Goal: Transaction & Acquisition: Purchase product/service

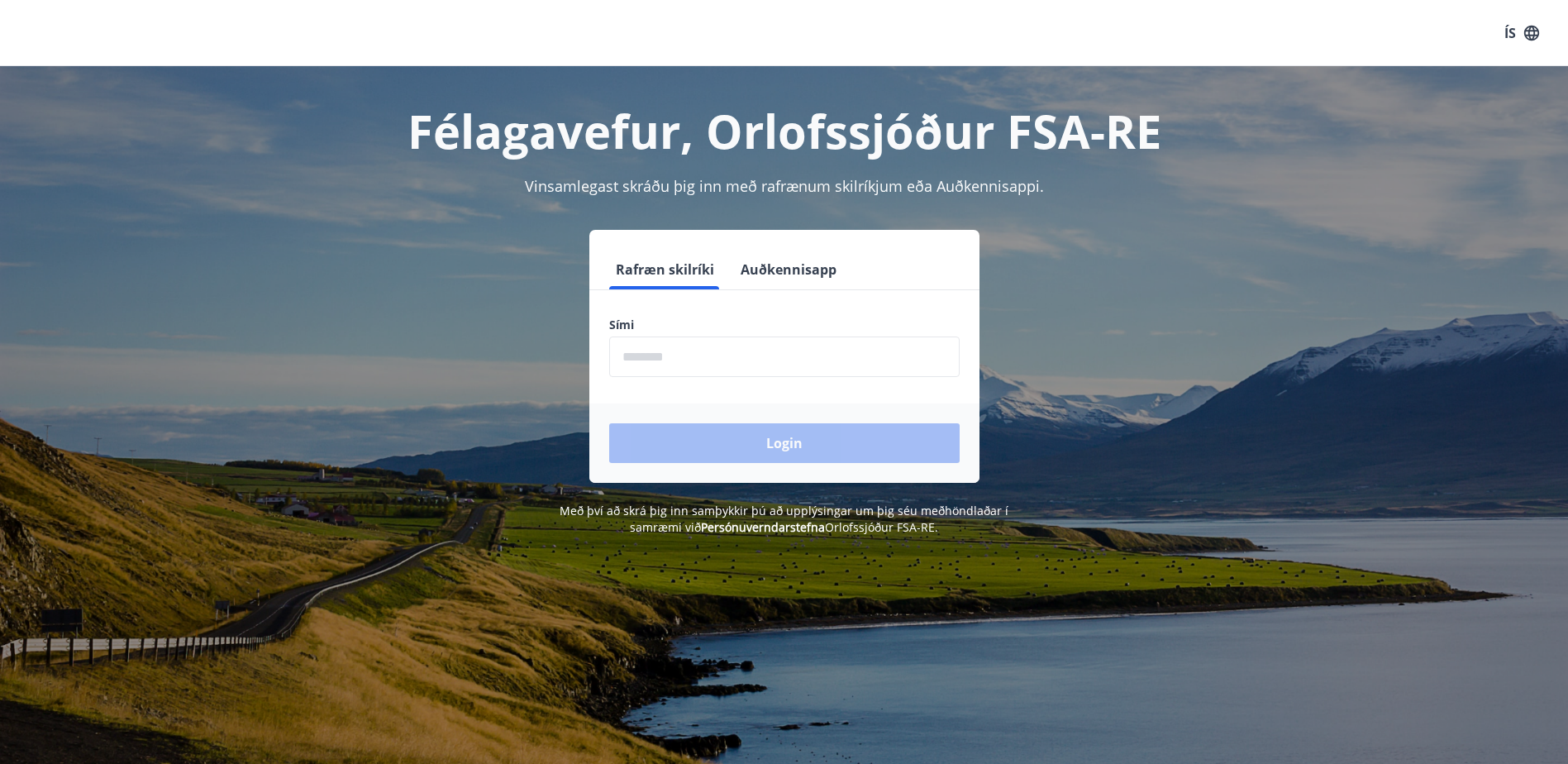
click at [641, 358] on input "phone" at bounding box center [784, 357] width 350 height 41
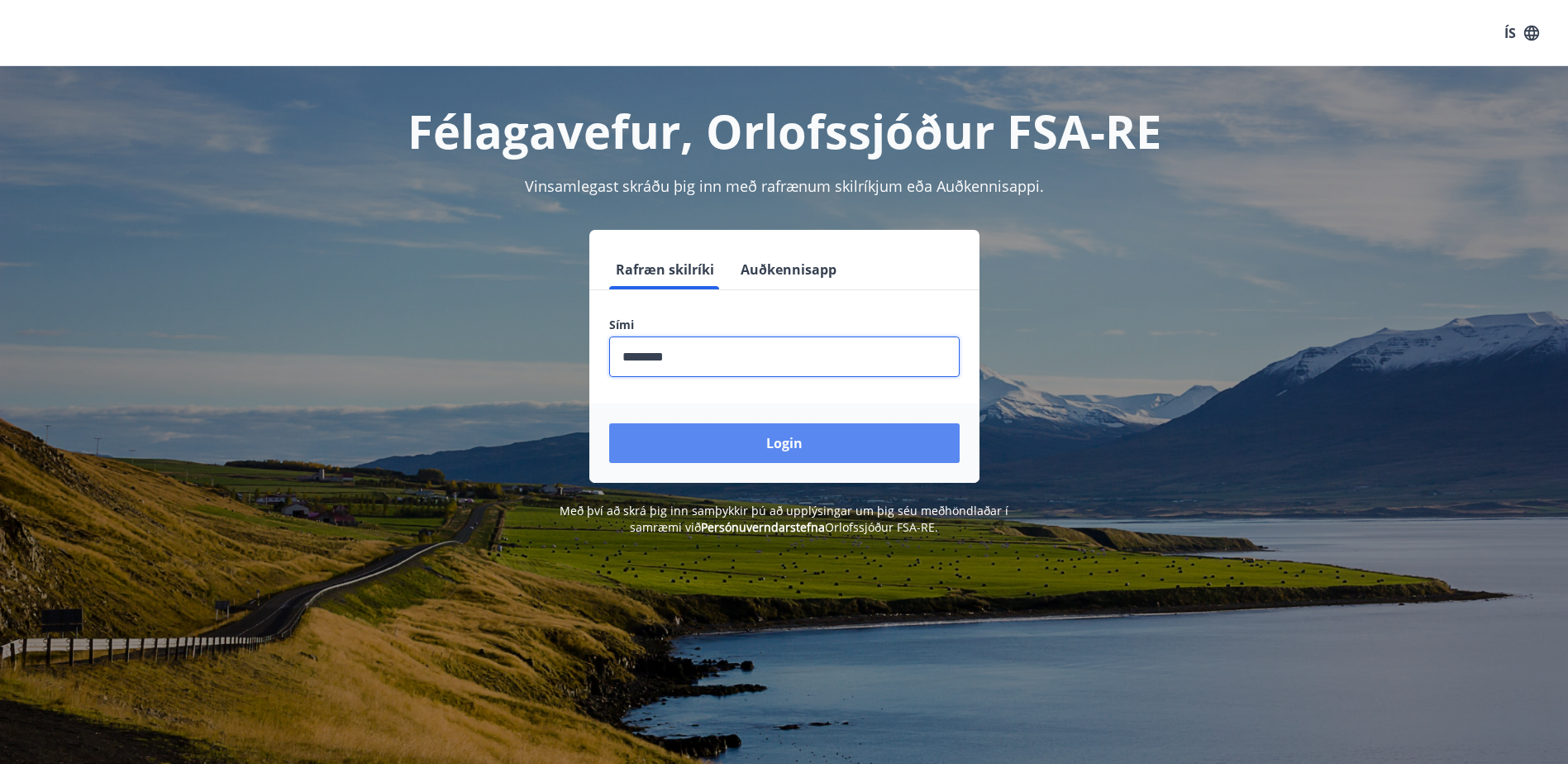
type input "********"
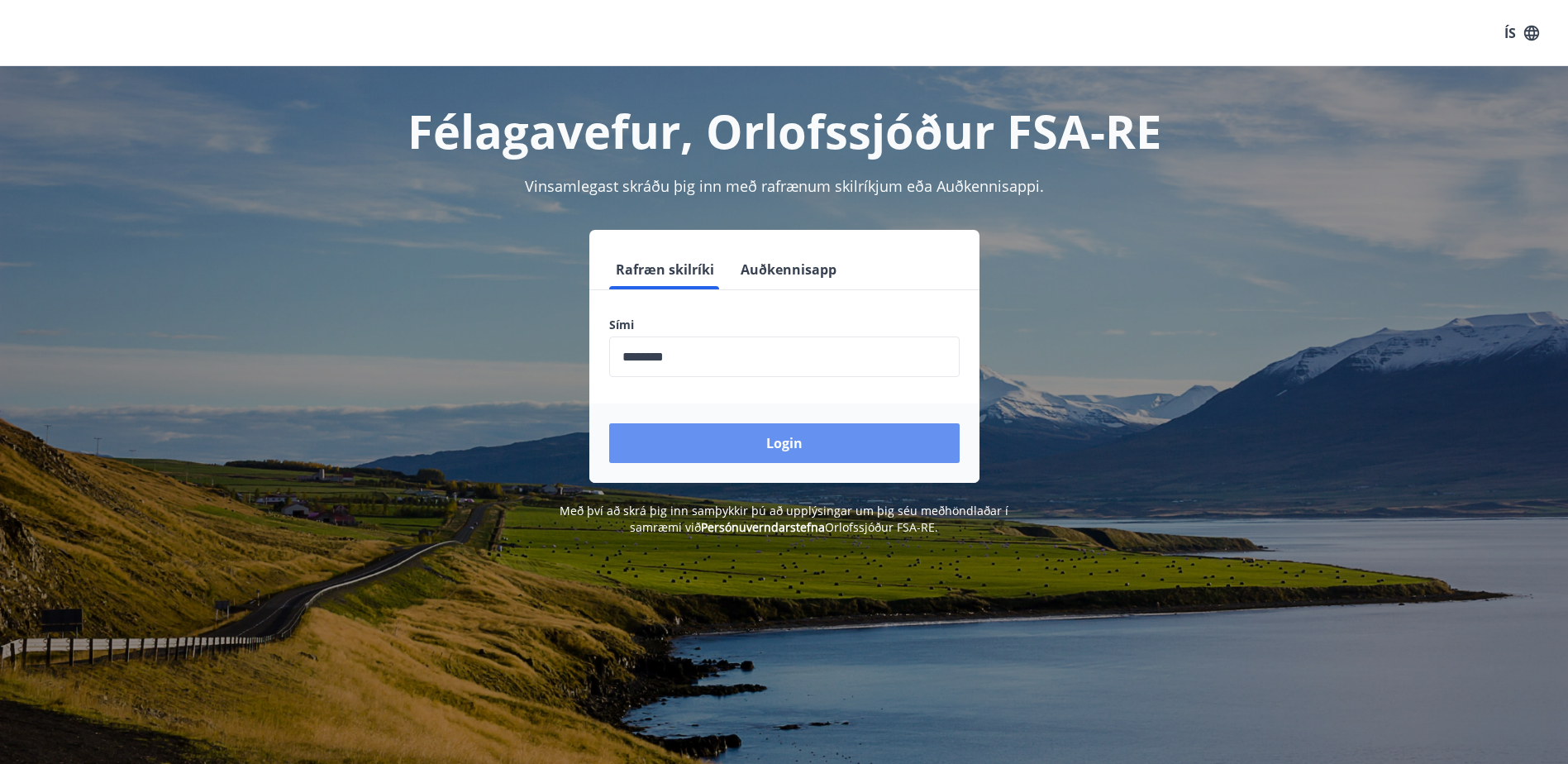
click at [809, 443] on button "Login" at bounding box center [784, 443] width 350 height 40
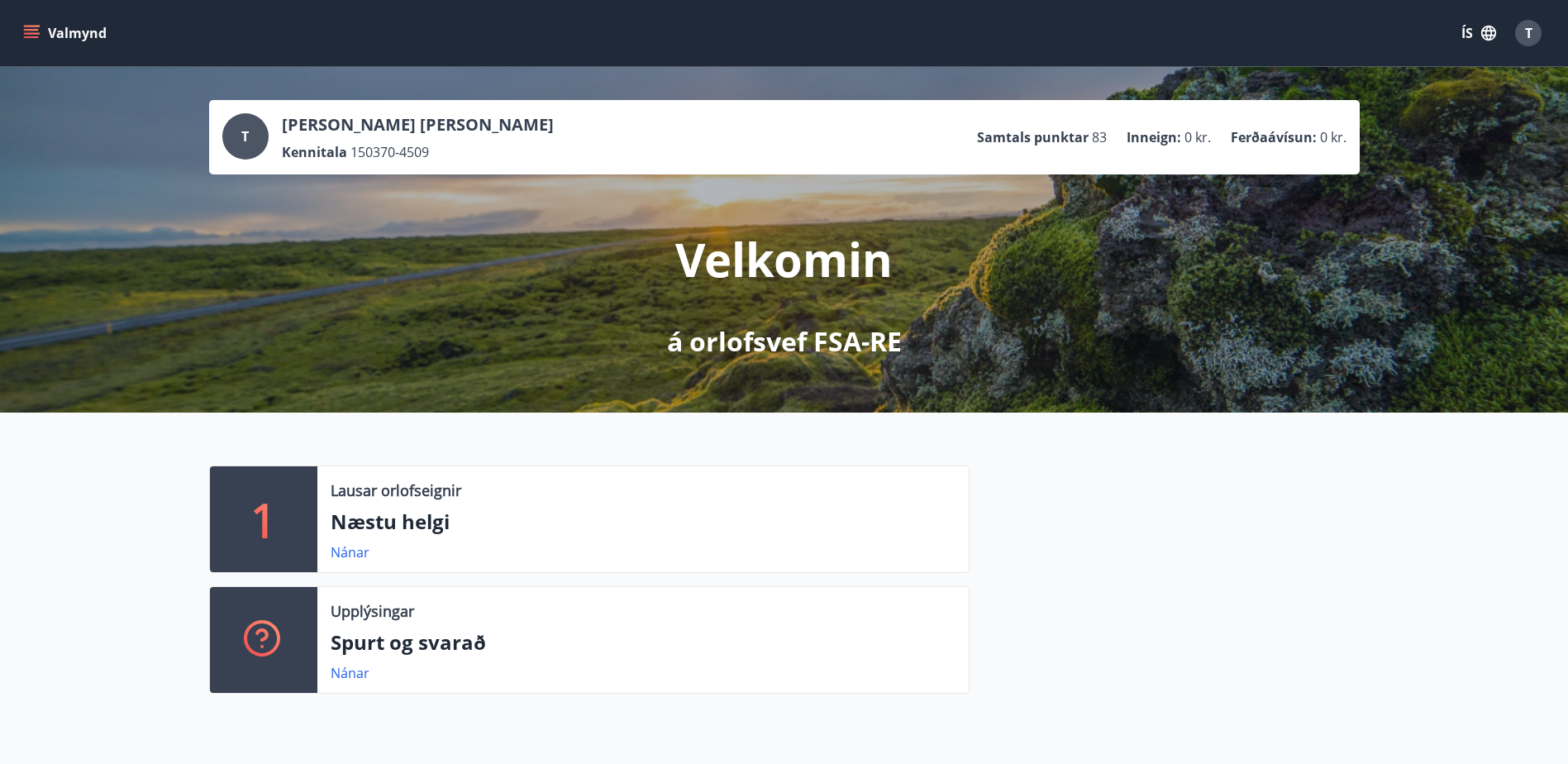
click at [43, 40] on button "Valmynd" at bounding box center [66, 33] width 93 height 30
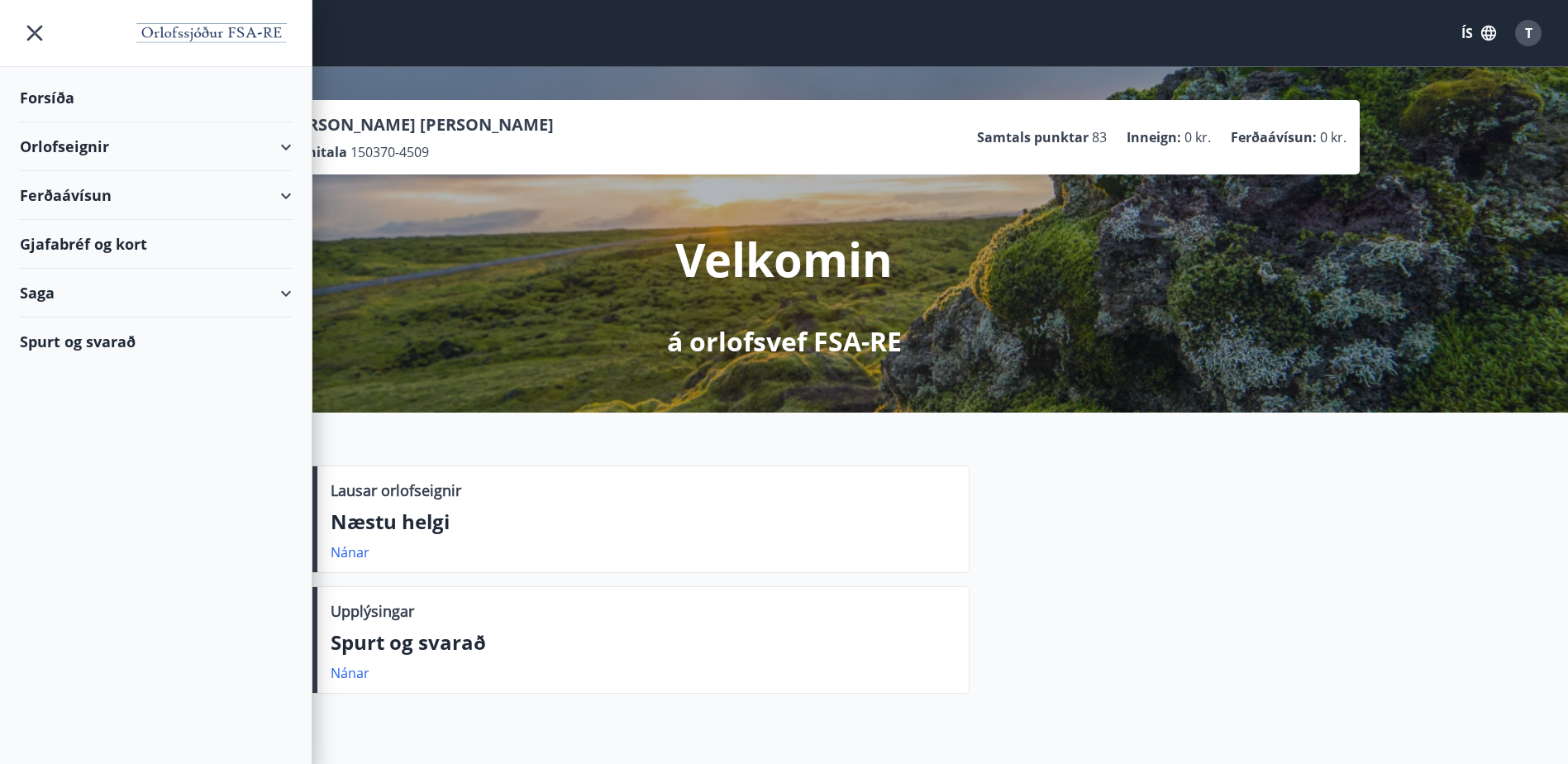
click at [286, 193] on div "Ferðaávísun" at bounding box center [156, 196] width 272 height 49
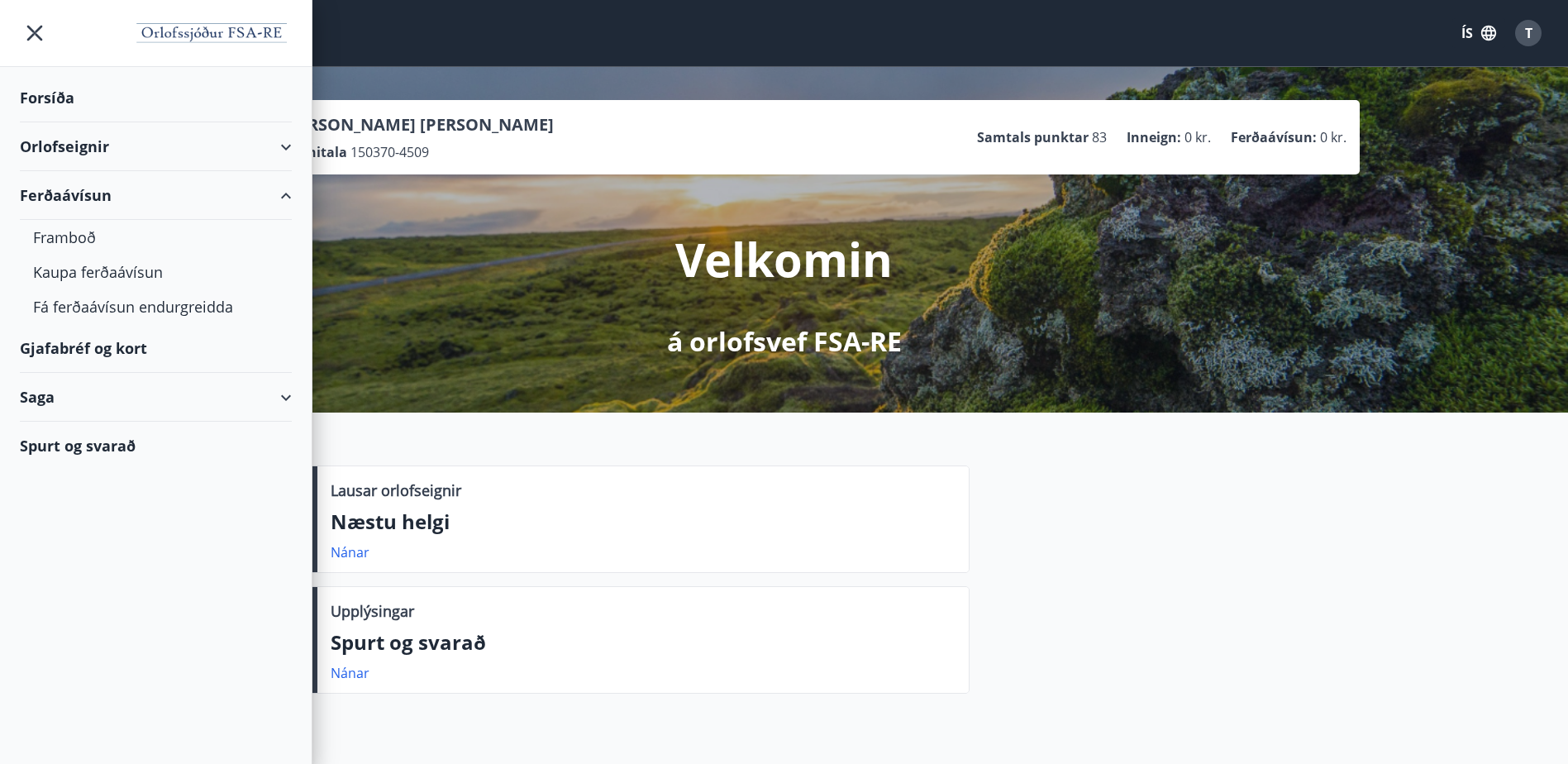
click at [92, 453] on div "Spurt og svarað" at bounding box center [156, 445] width 272 height 48
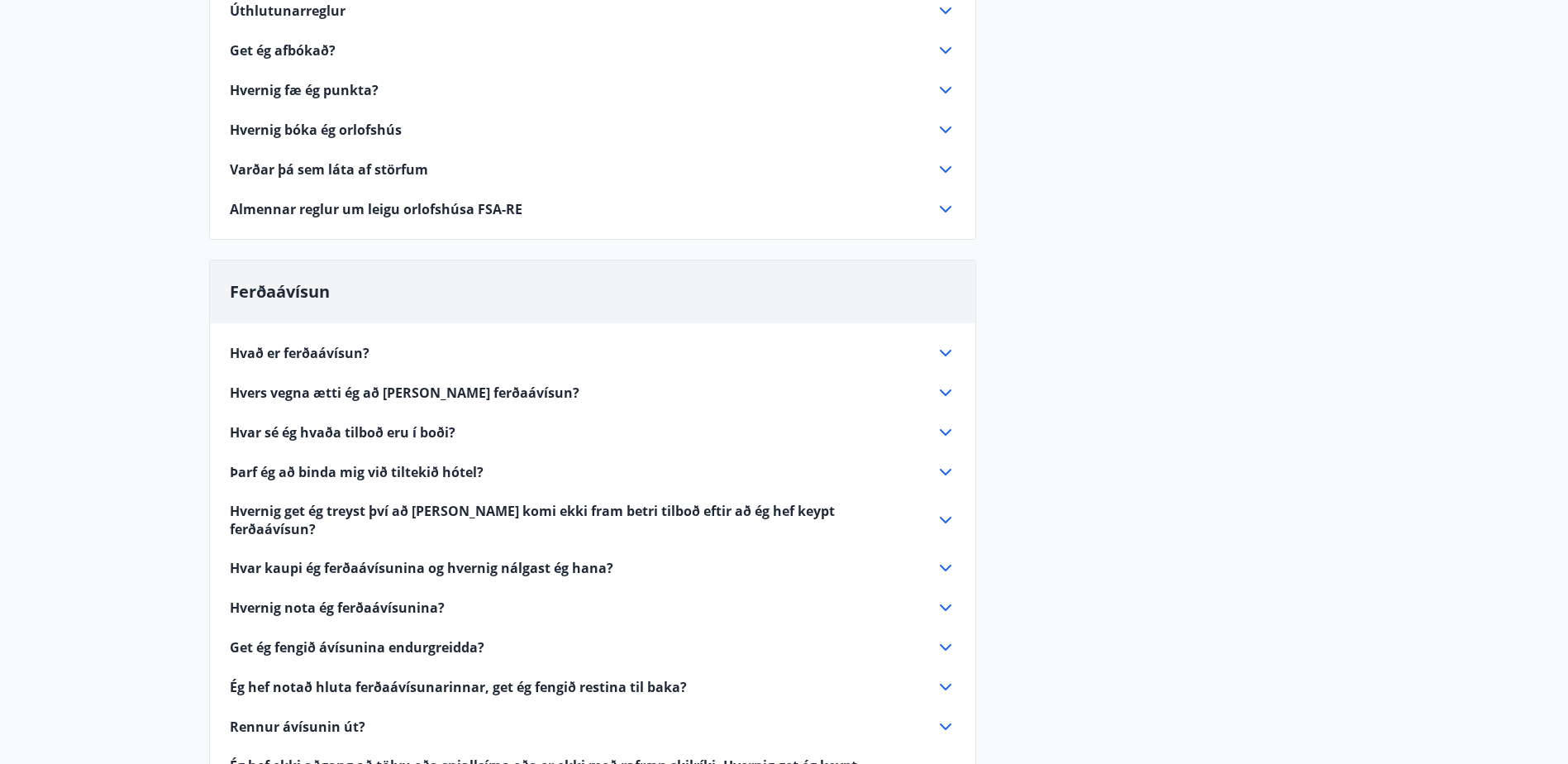
scroll to position [414, 0]
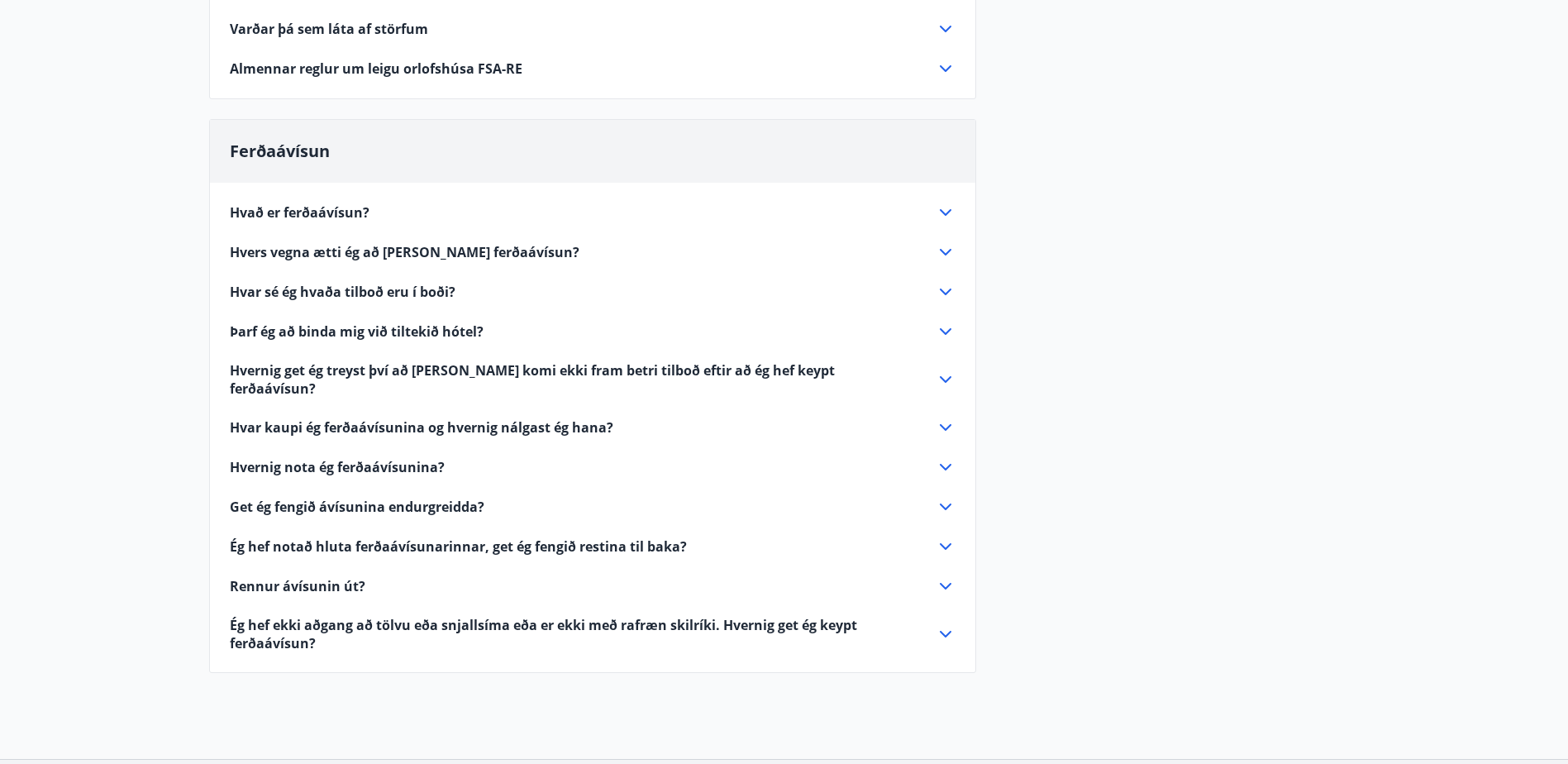
click at [943, 418] on icon at bounding box center [945, 427] width 19 height 19
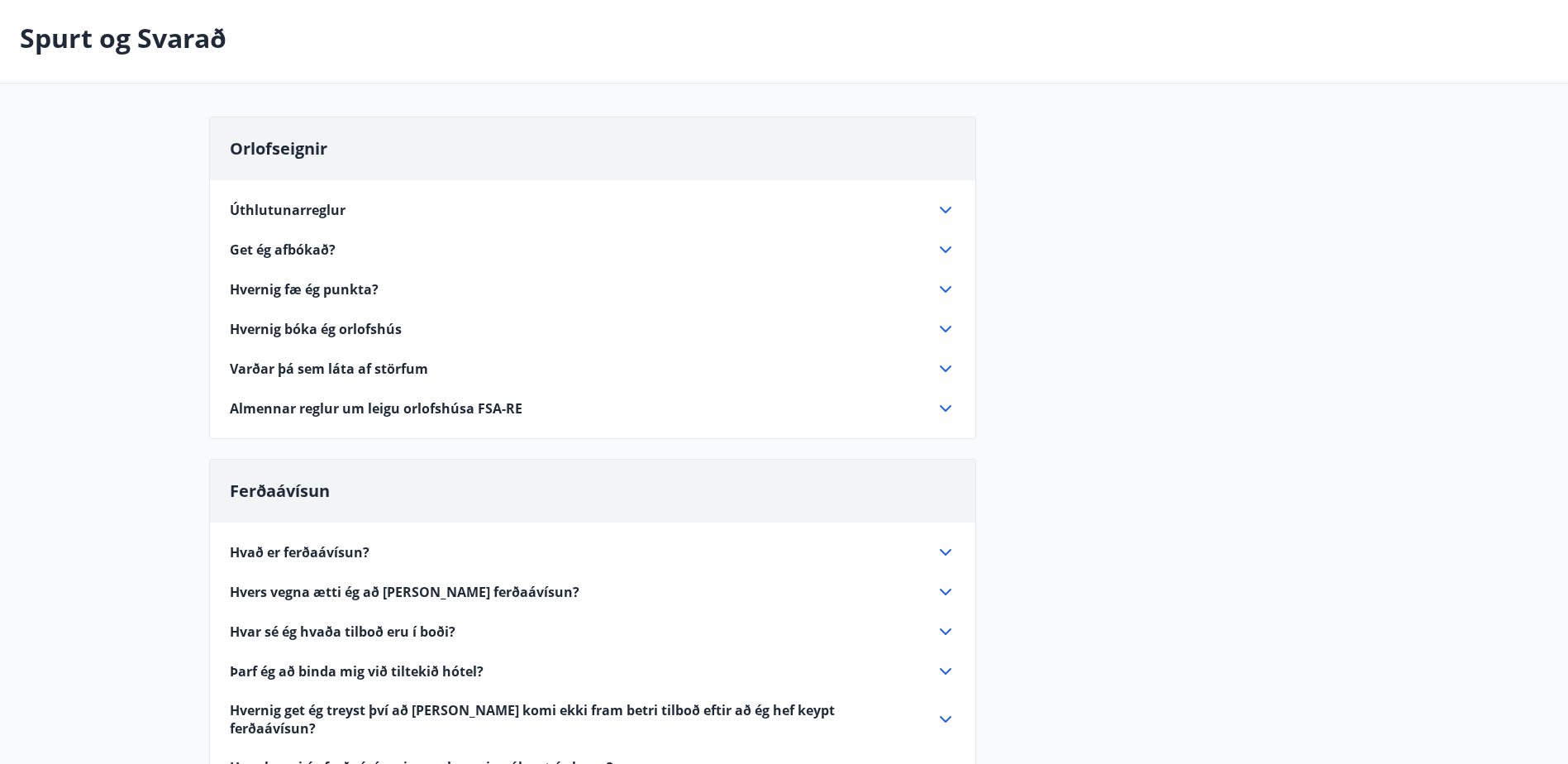
scroll to position [0, 0]
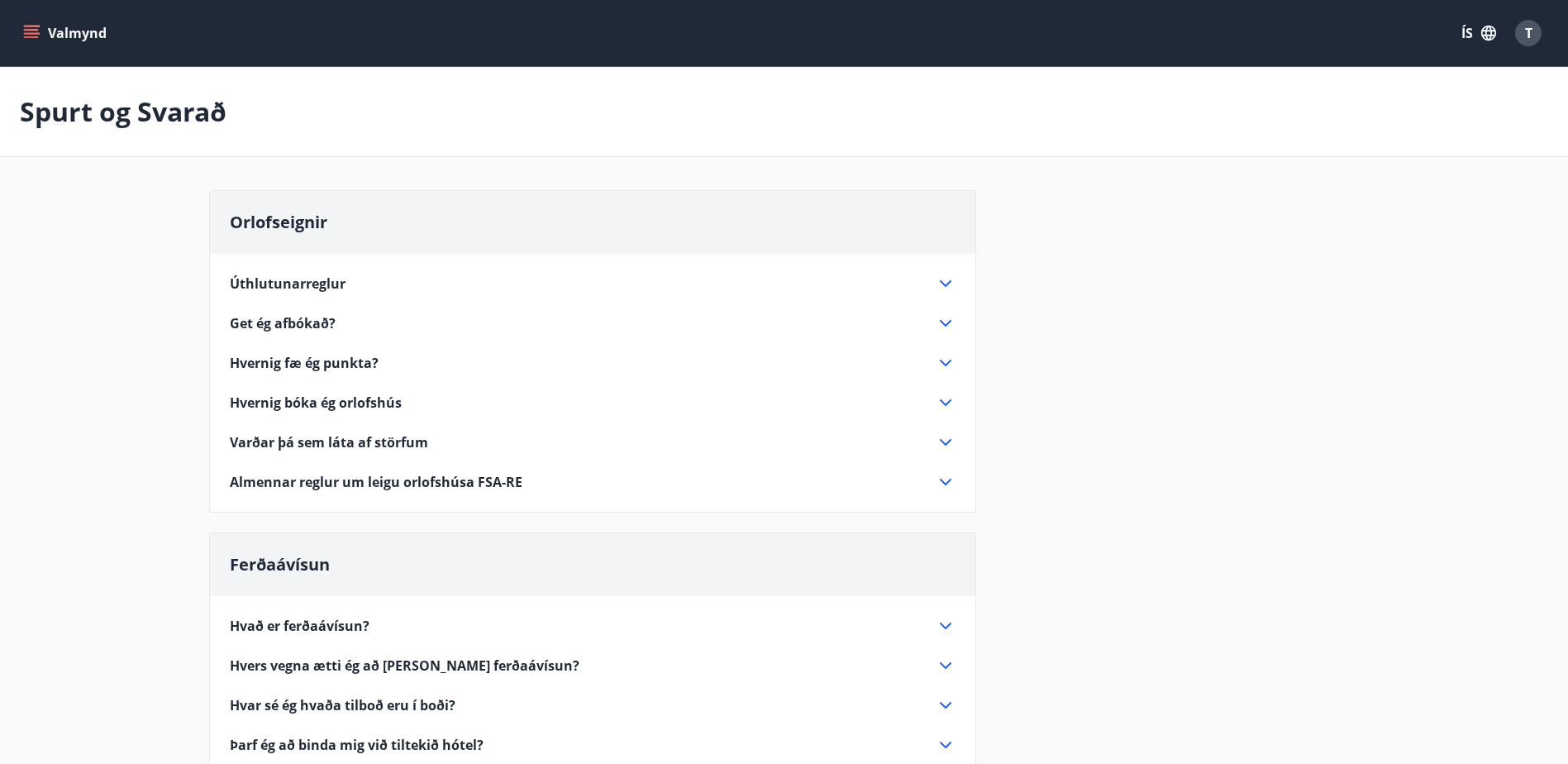
click at [32, 30] on icon "menu" at bounding box center [31, 30] width 15 height 2
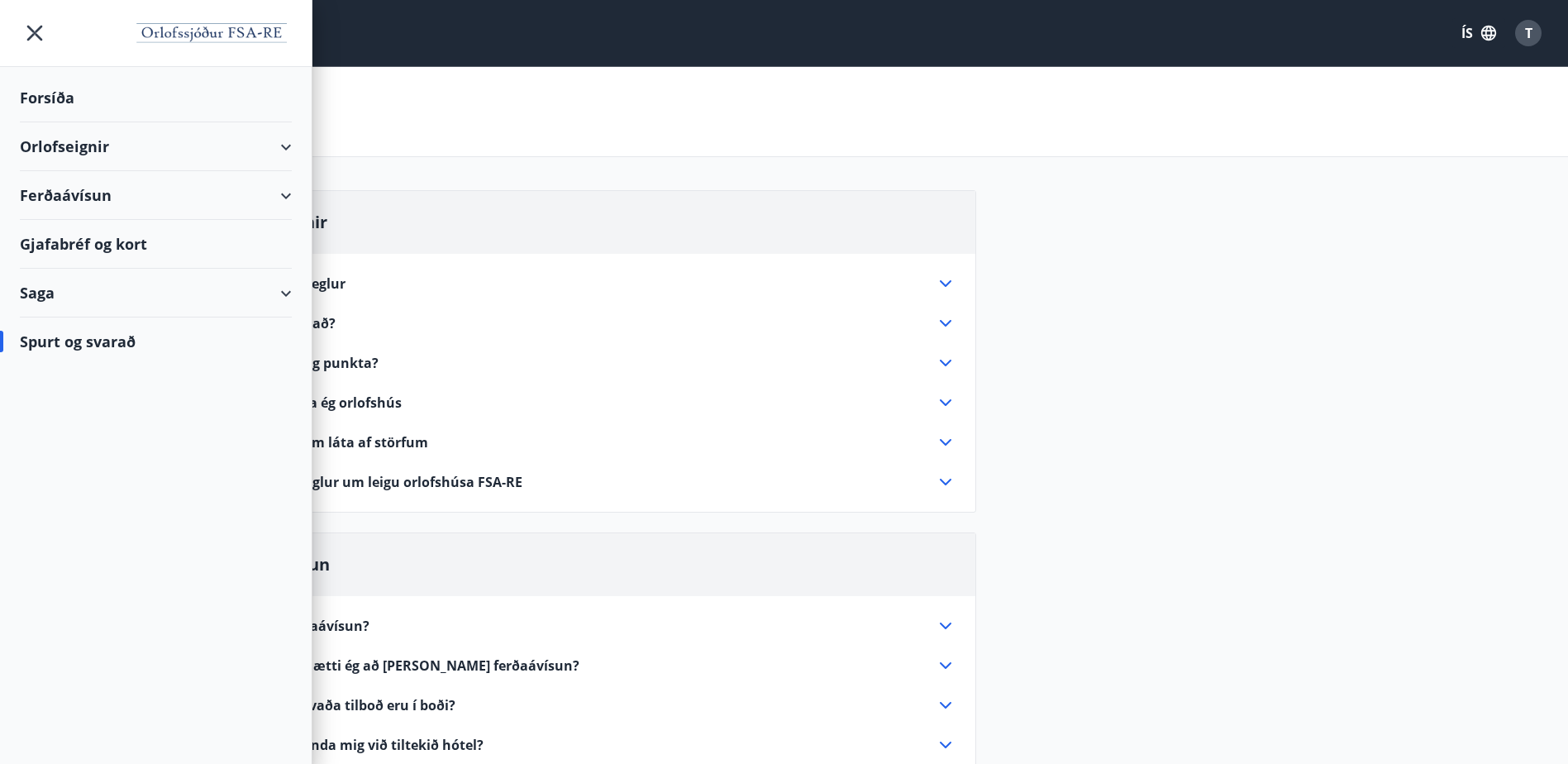
click at [81, 243] on div "Gjafabréf og kort" at bounding box center [156, 244] width 272 height 49
click at [103, 341] on div "Spurt og svarað" at bounding box center [156, 341] width 272 height 48
click at [86, 338] on div "Spurt og svarað" at bounding box center [156, 341] width 272 height 48
click at [239, 196] on div "Ferðaávísun" at bounding box center [156, 196] width 272 height 49
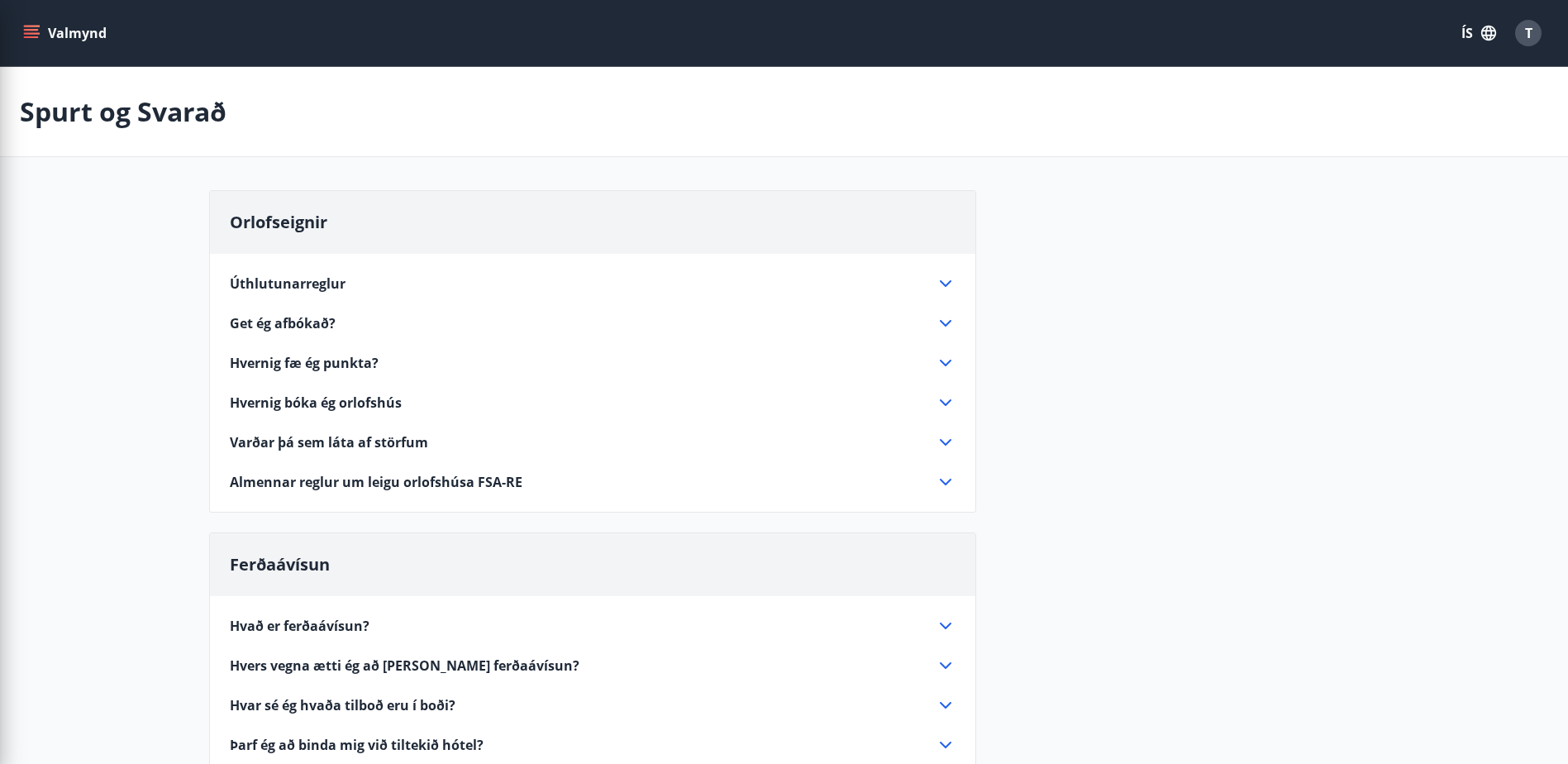
click at [637, 308] on div "Úthlutunarreglur 1. Sumarútleiga Húsin eru leigð út frá viku 21 til og með viku…" at bounding box center [592, 373] width 766 height 238
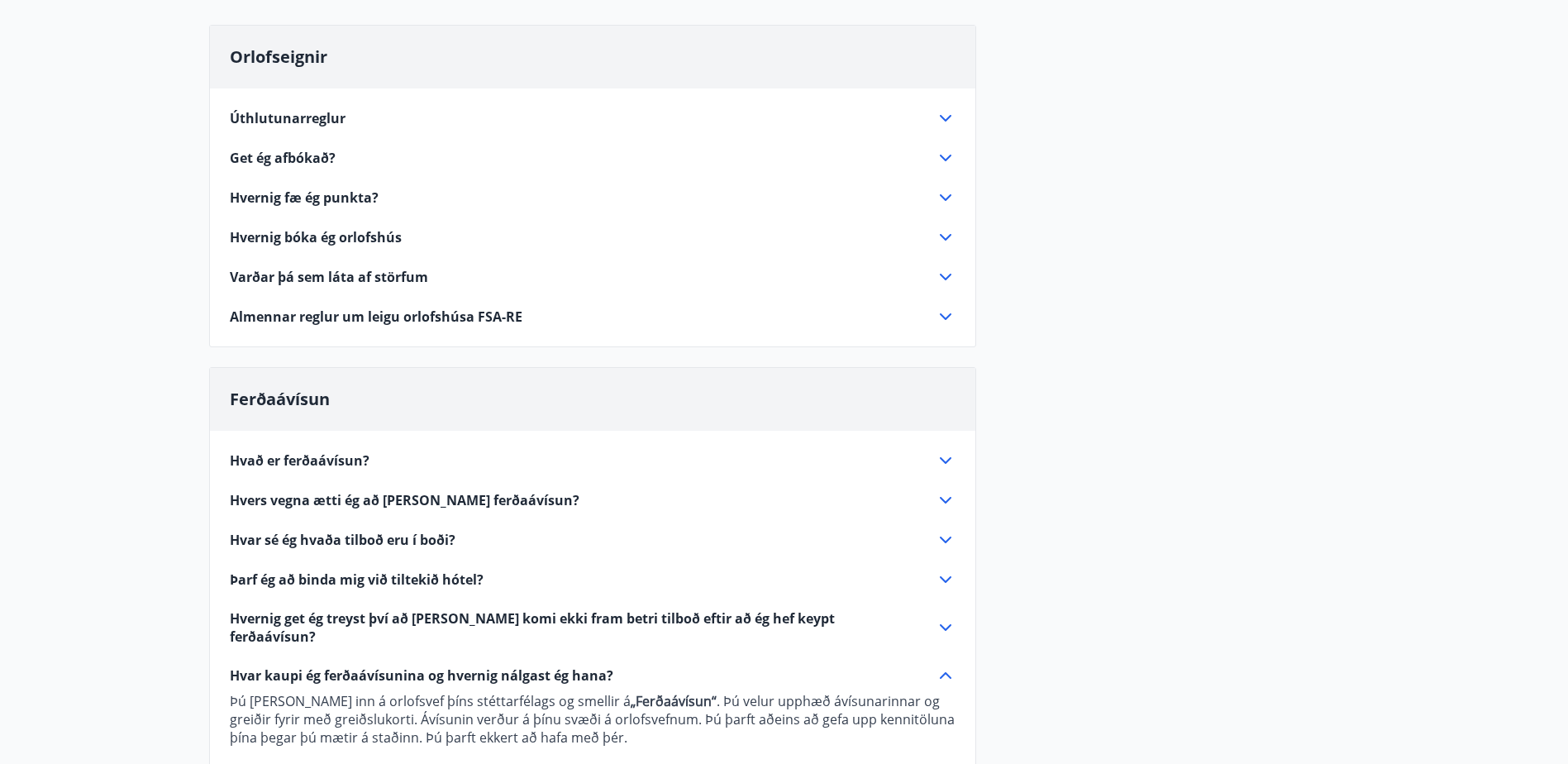
click at [920, 465] on div "Hvað er ferðaávísun?" at bounding box center [583, 460] width 706 height 18
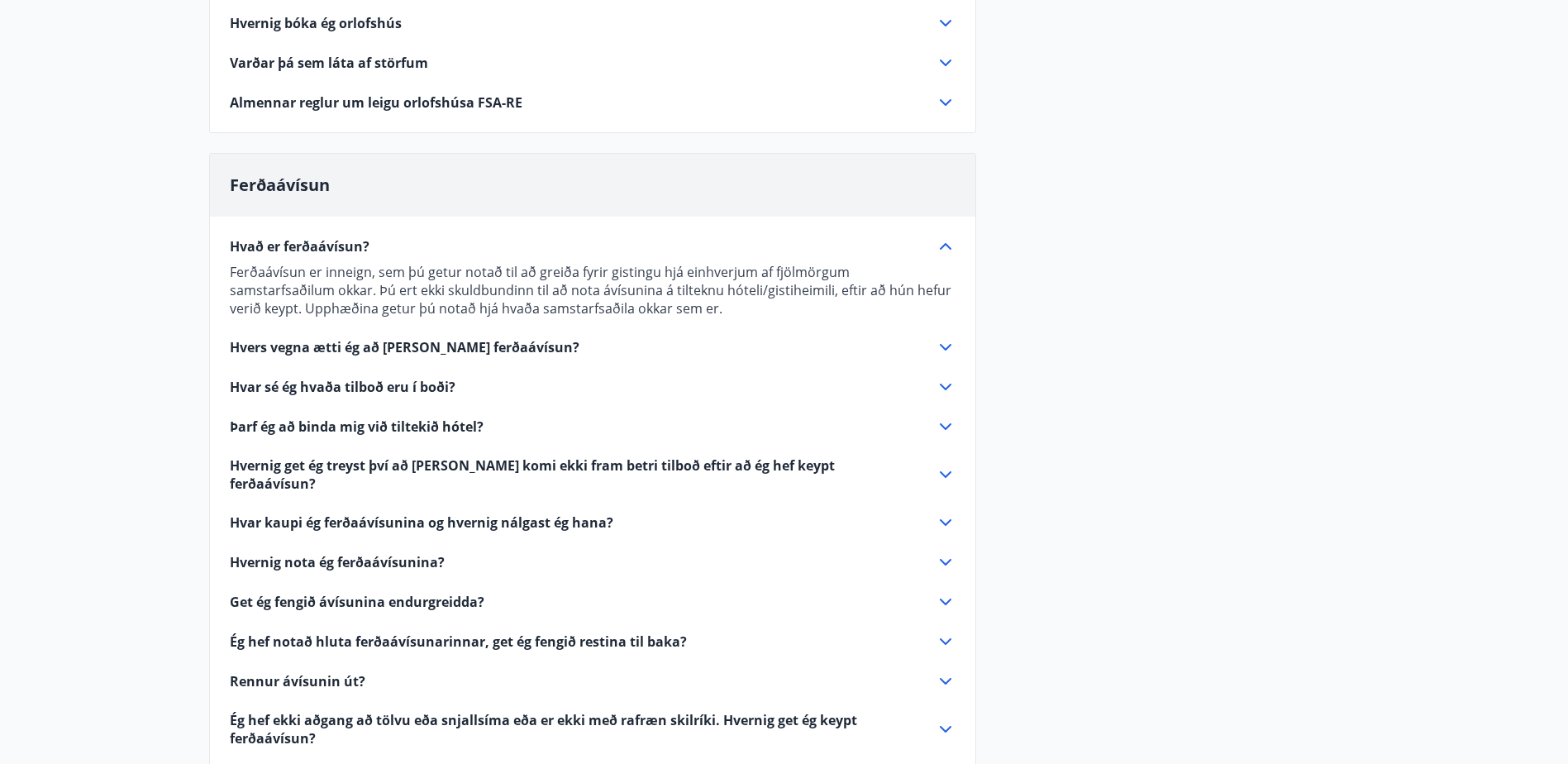
scroll to position [0, 0]
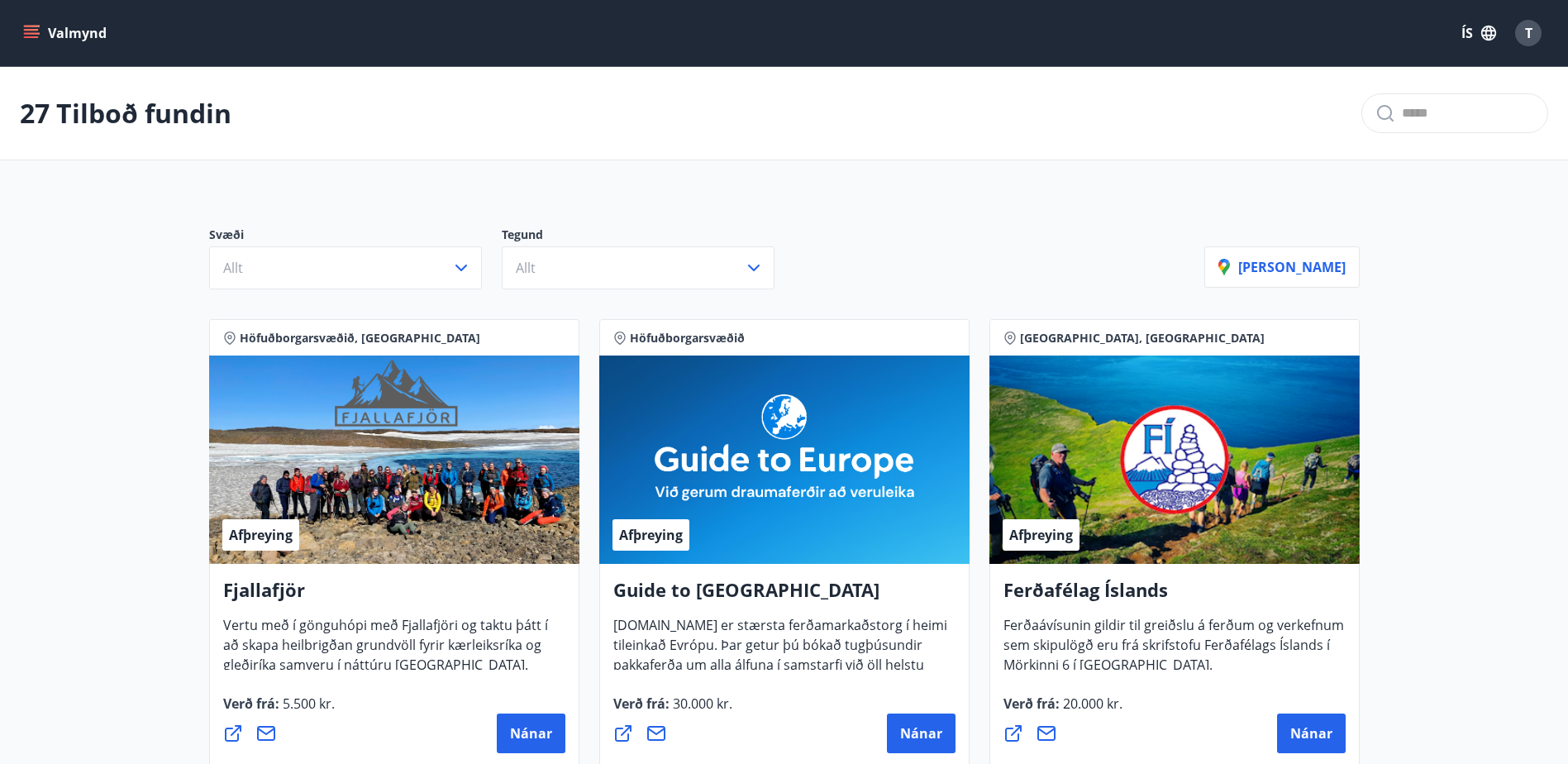
click at [43, 36] on button "Valmynd" at bounding box center [66, 33] width 93 height 30
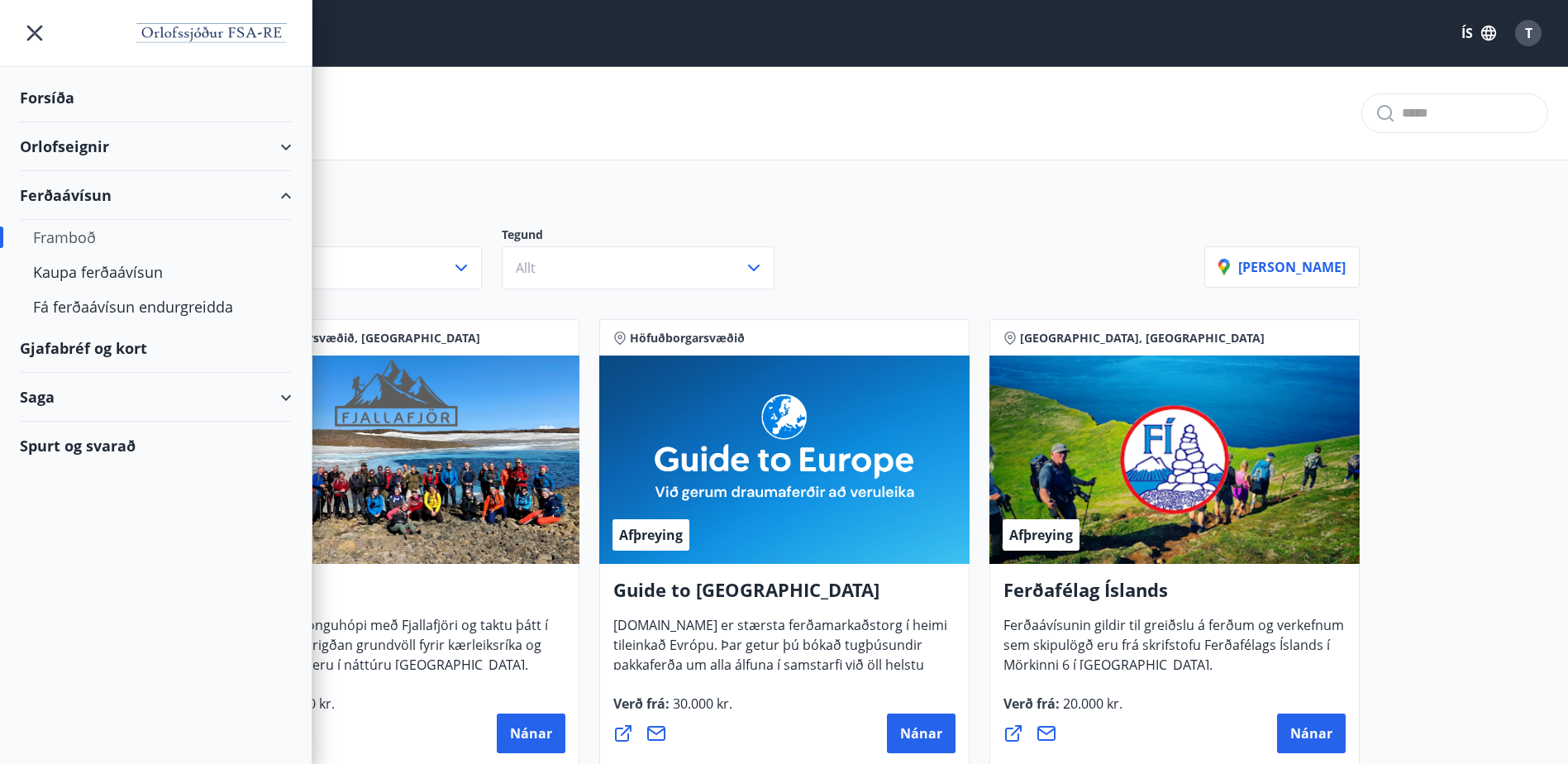
click at [242, 404] on div "Saga" at bounding box center [156, 397] width 272 height 49
click at [86, 444] on div "Ferðaávísun" at bounding box center [156, 439] width 245 height 35
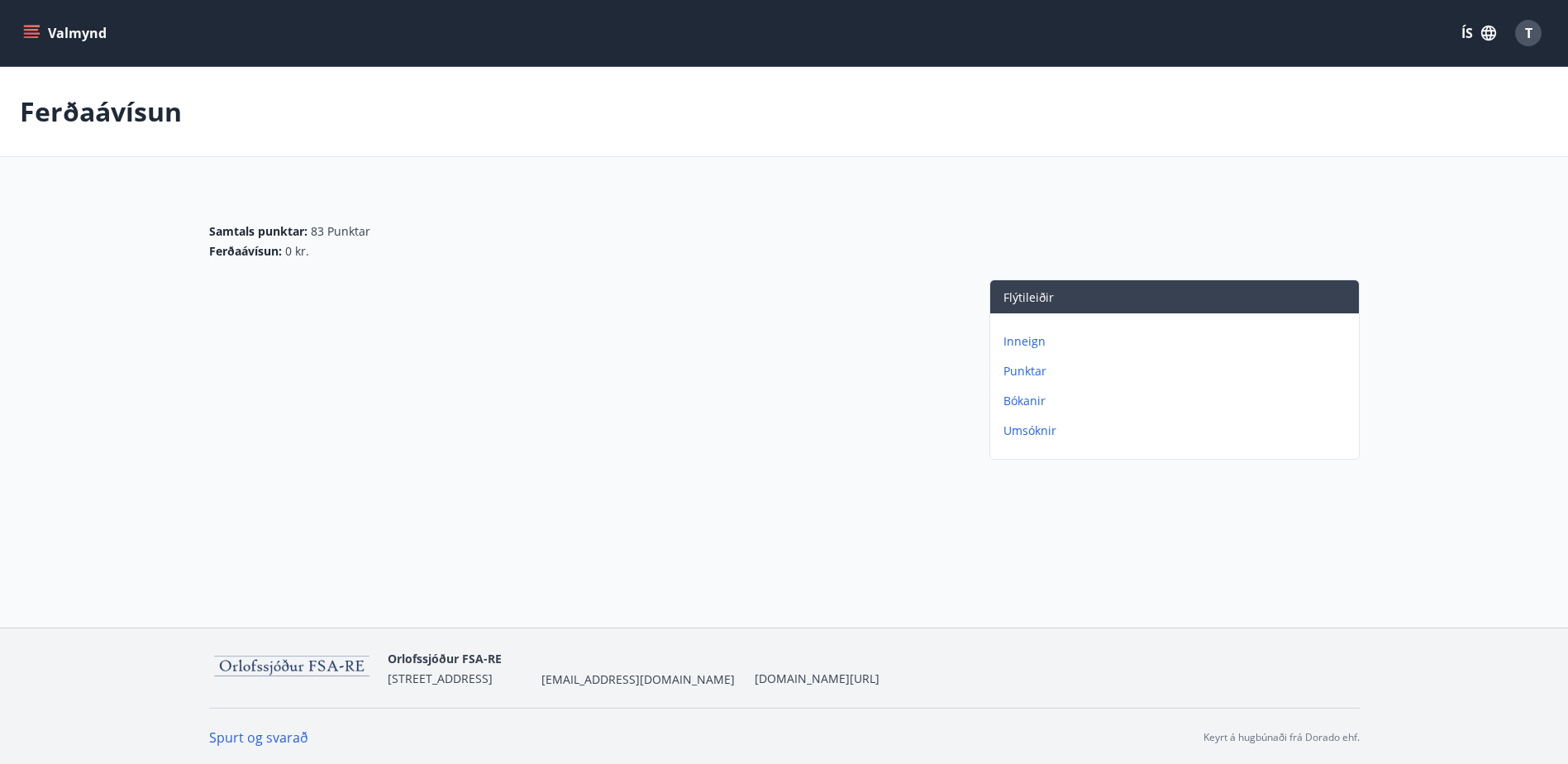
scroll to position [3, 0]
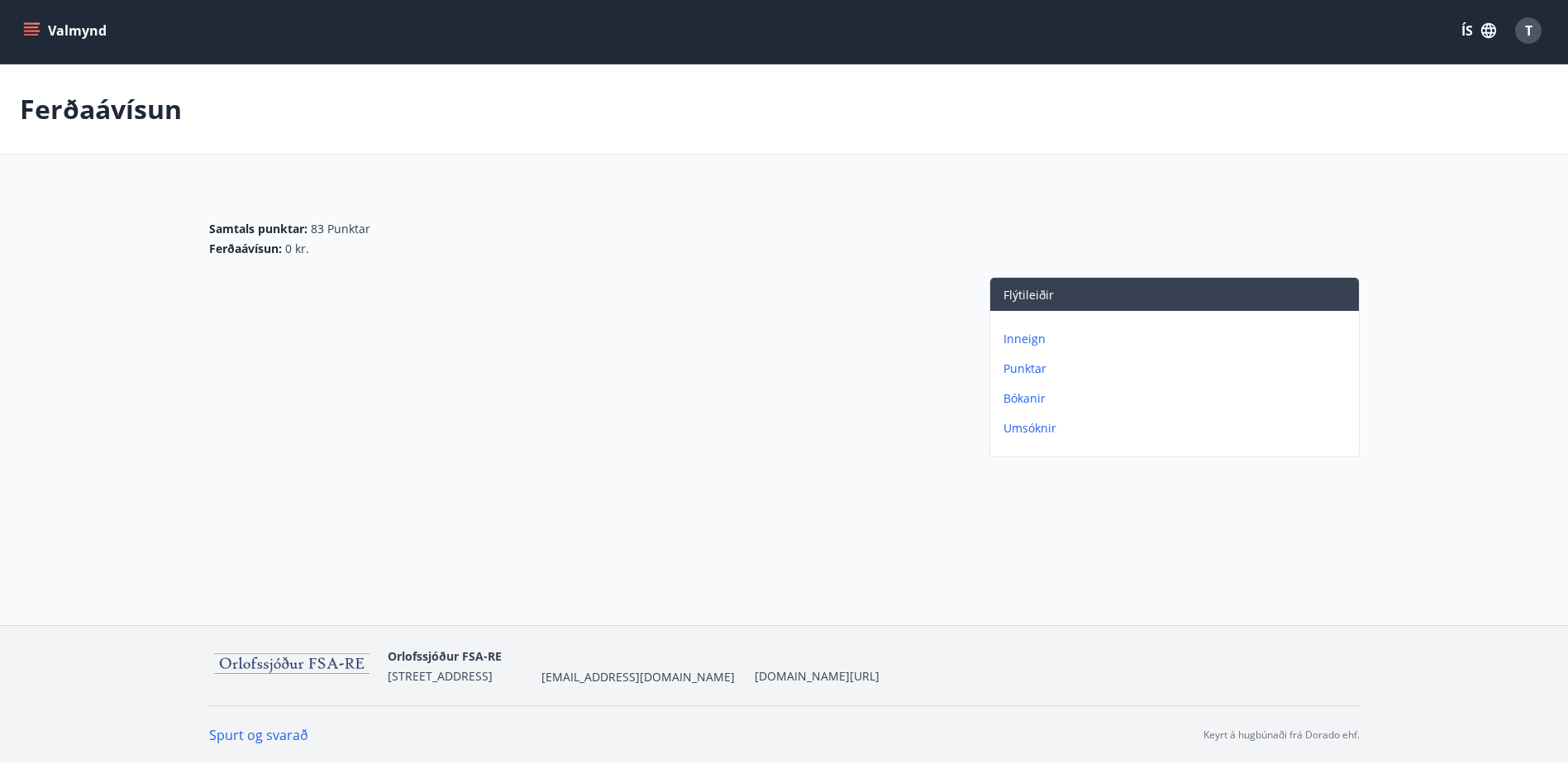
click at [1020, 394] on p "Bókanir" at bounding box center [1178, 398] width 349 height 17
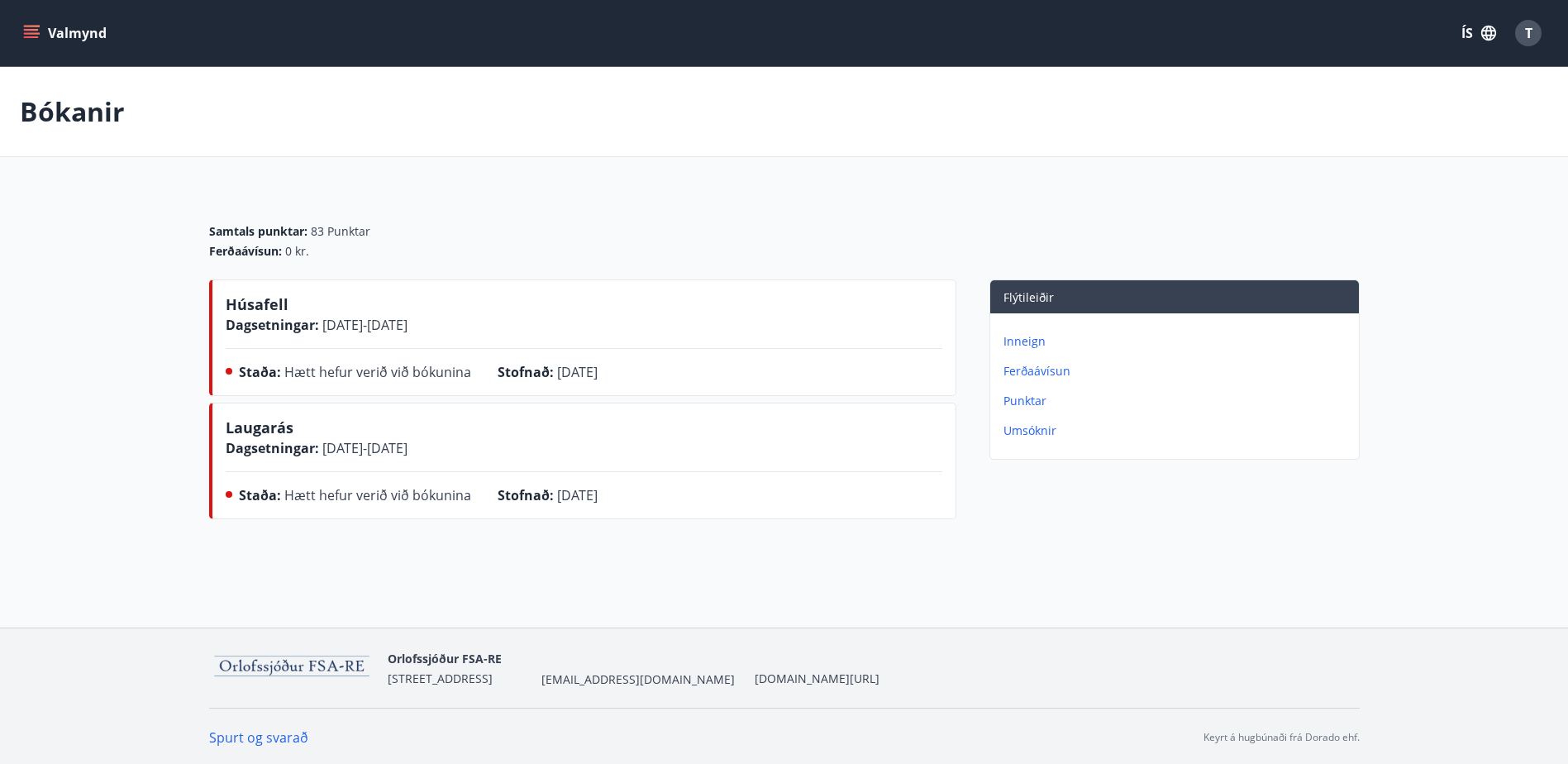
click at [1043, 369] on p "Ferðaávísun" at bounding box center [1178, 371] width 349 height 17
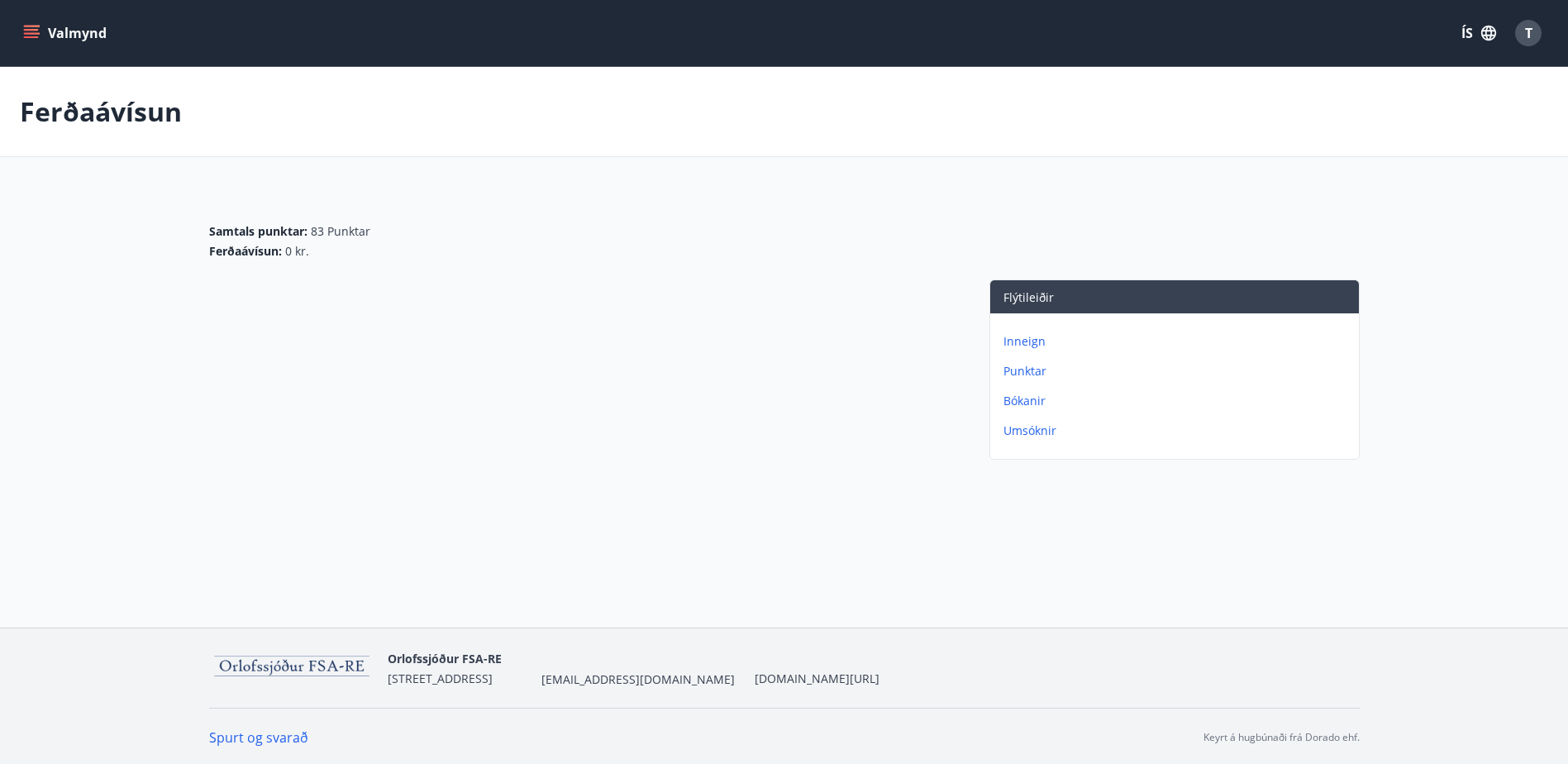
click at [1031, 340] on p "Inneign" at bounding box center [1178, 341] width 349 height 17
click at [33, 28] on icon "menu" at bounding box center [31, 32] width 17 height 17
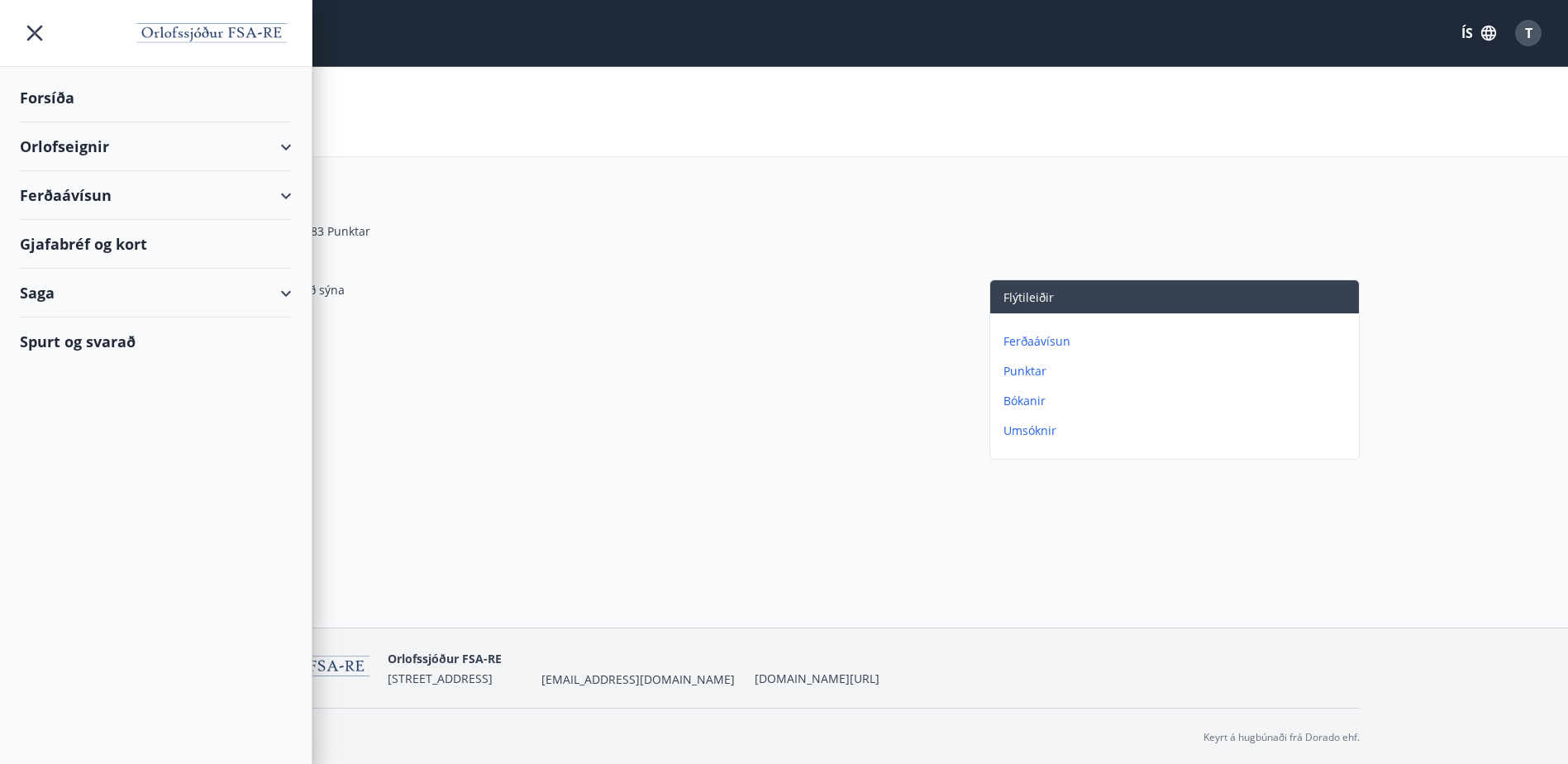
click at [62, 199] on div "Ferðaávísun" at bounding box center [156, 196] width 272 height 49
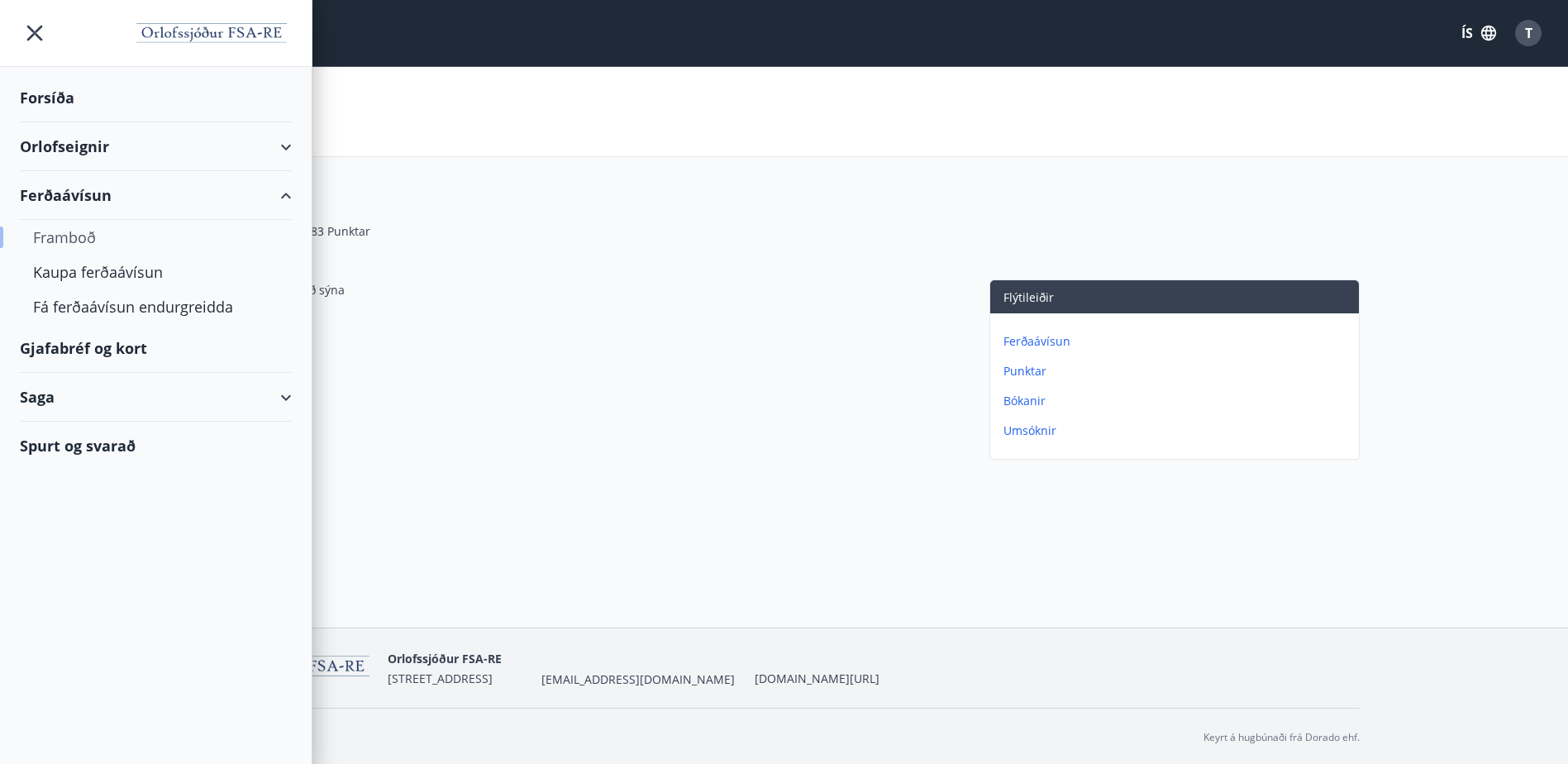
click at [71, 236] on div "Framboð" at bounding box center [156, 237] width 245 height 35
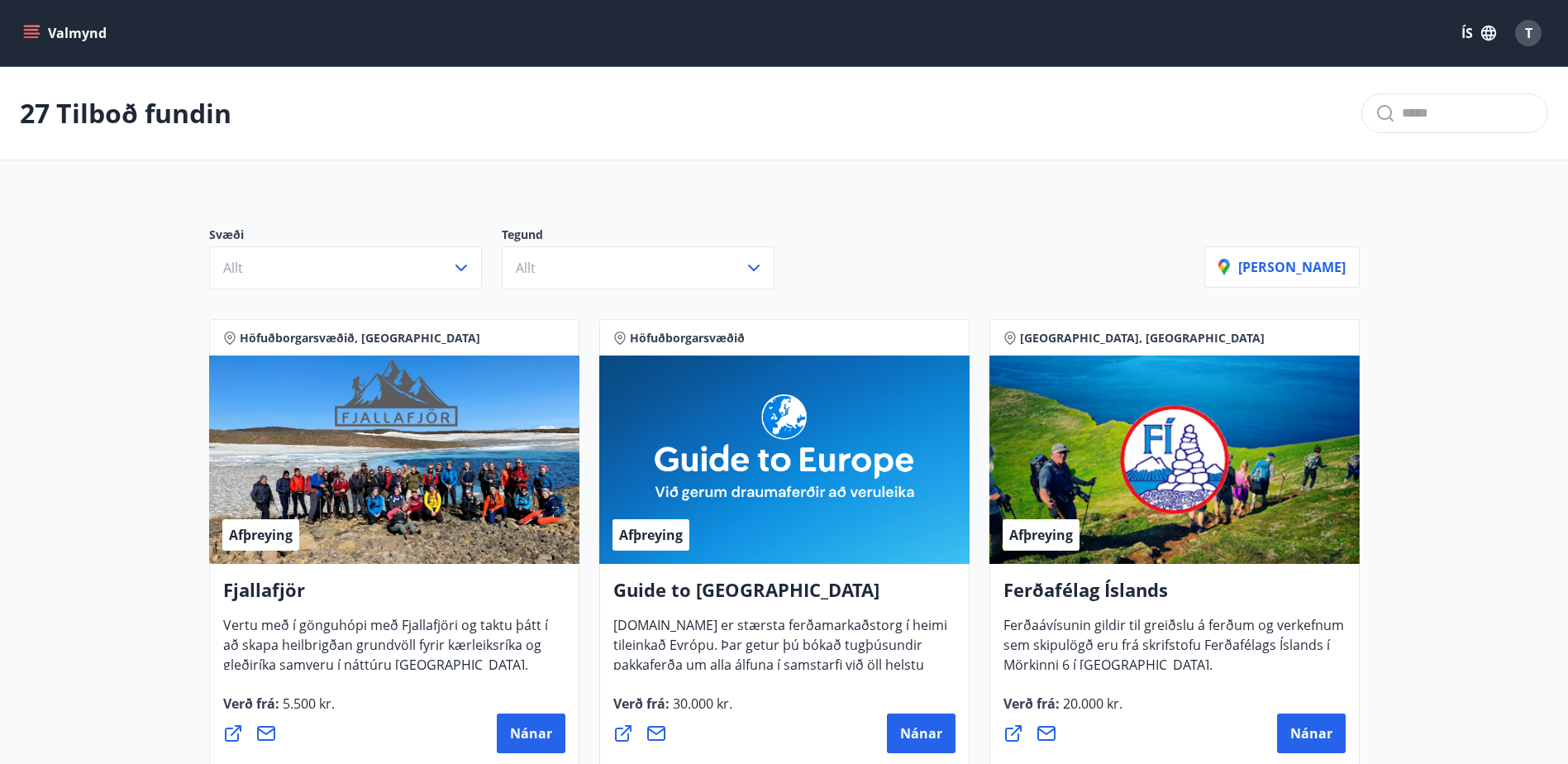
click at [28, 30] on icon "menu" at bounding box center [31, 30] width 15 height 2
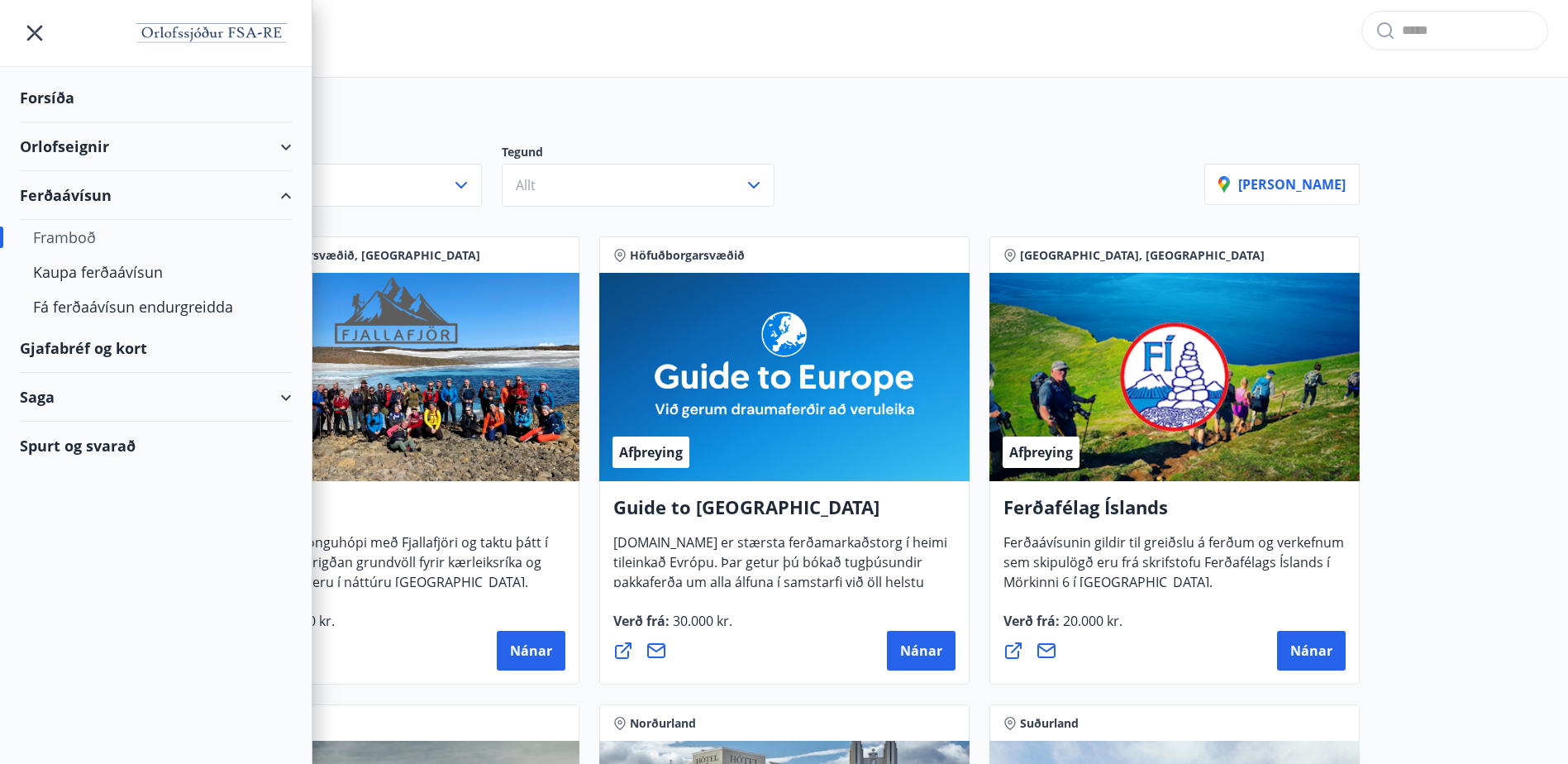
scroll to position [165, 0]
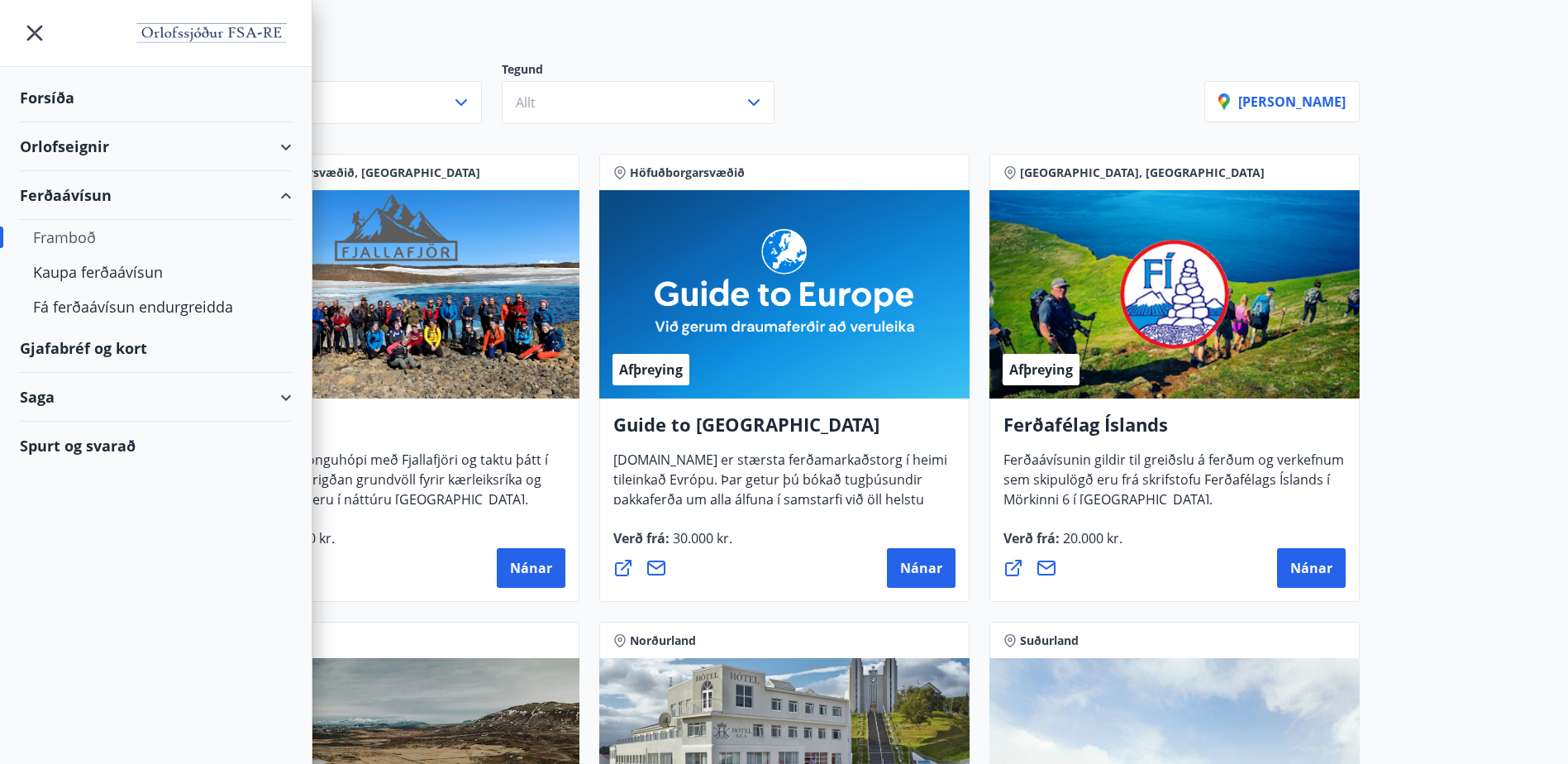
click at [272, 141] on div "Orlofseignir" at bounding box center [156, 147] width 272 height 49
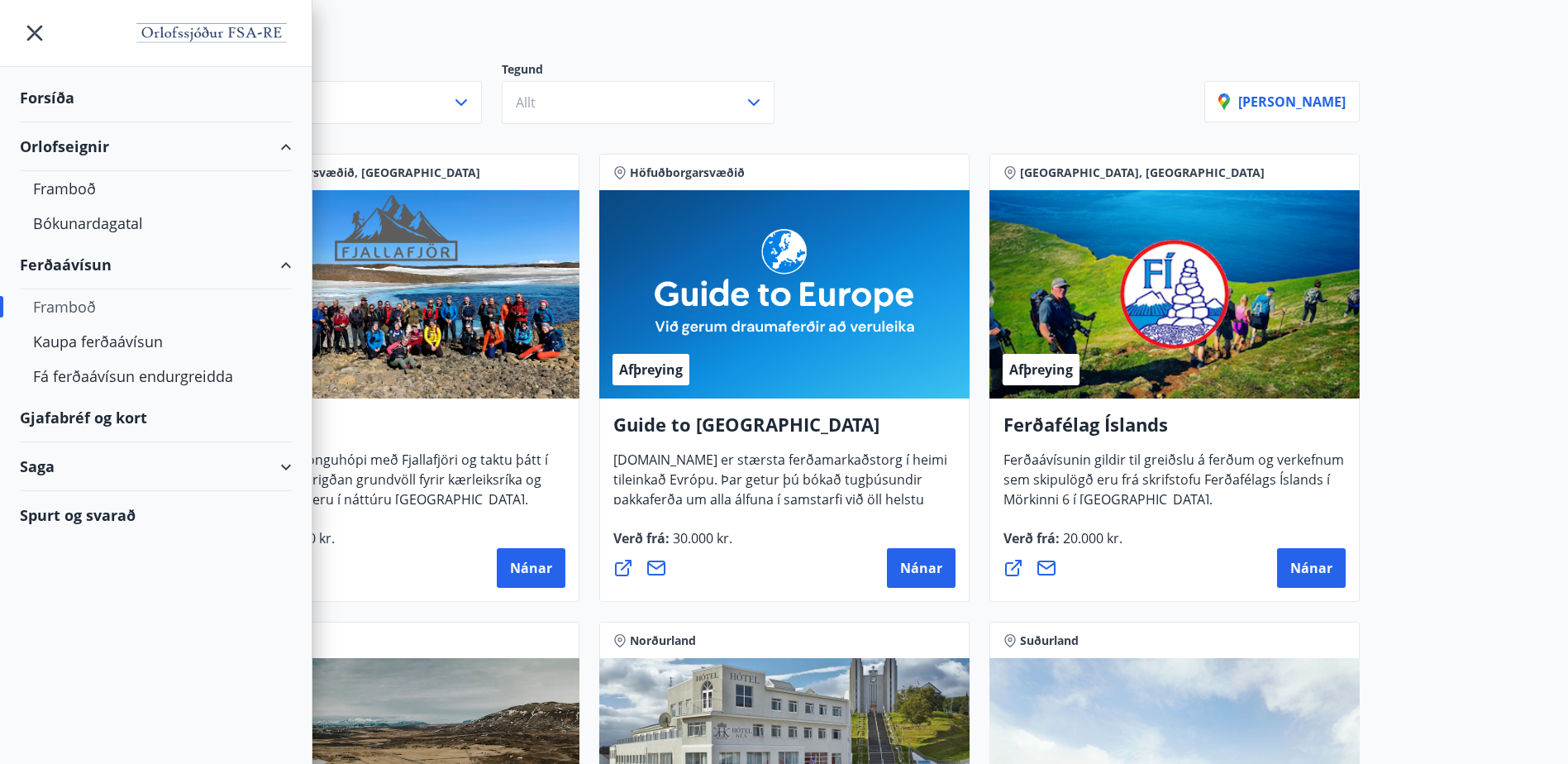
click at [1086, 77] on div "Svæði Allt Tegund Allt" at bounding box center [706, 92] width 995 height 63
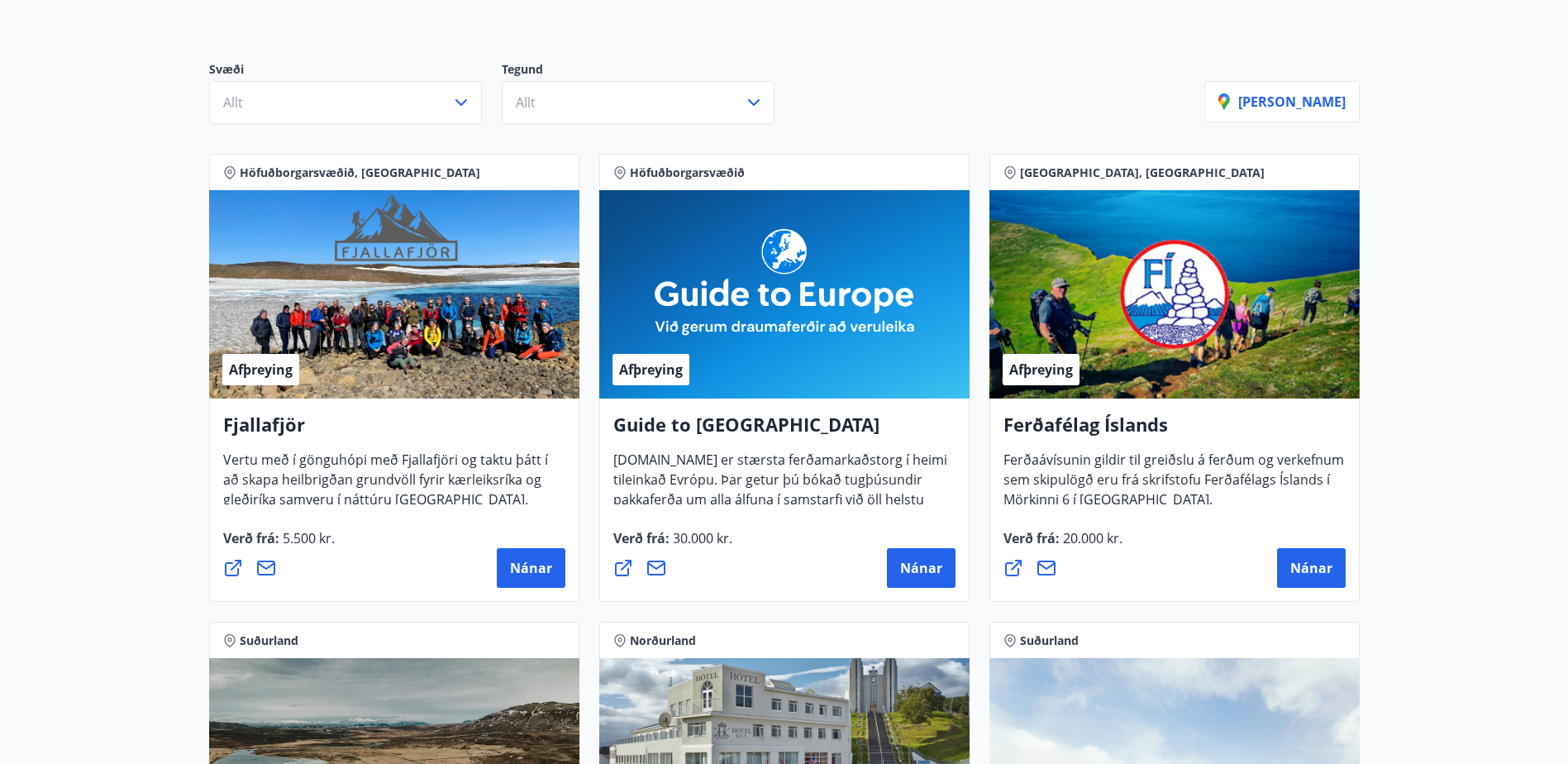
scroll to position [0, 0]
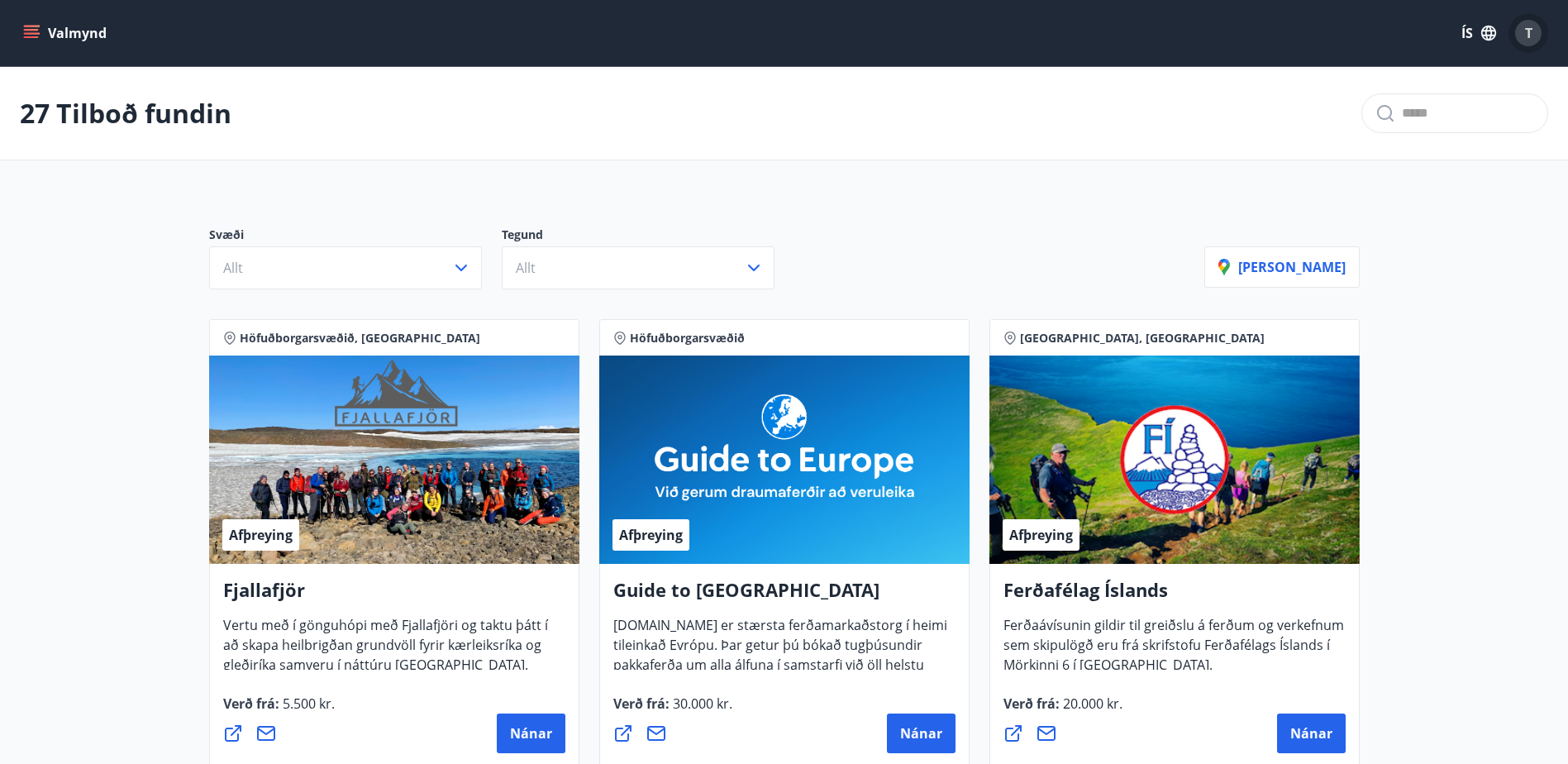
click at [1523, 38] on div "T" at bounding box center [1528, 32] width 26 height 26
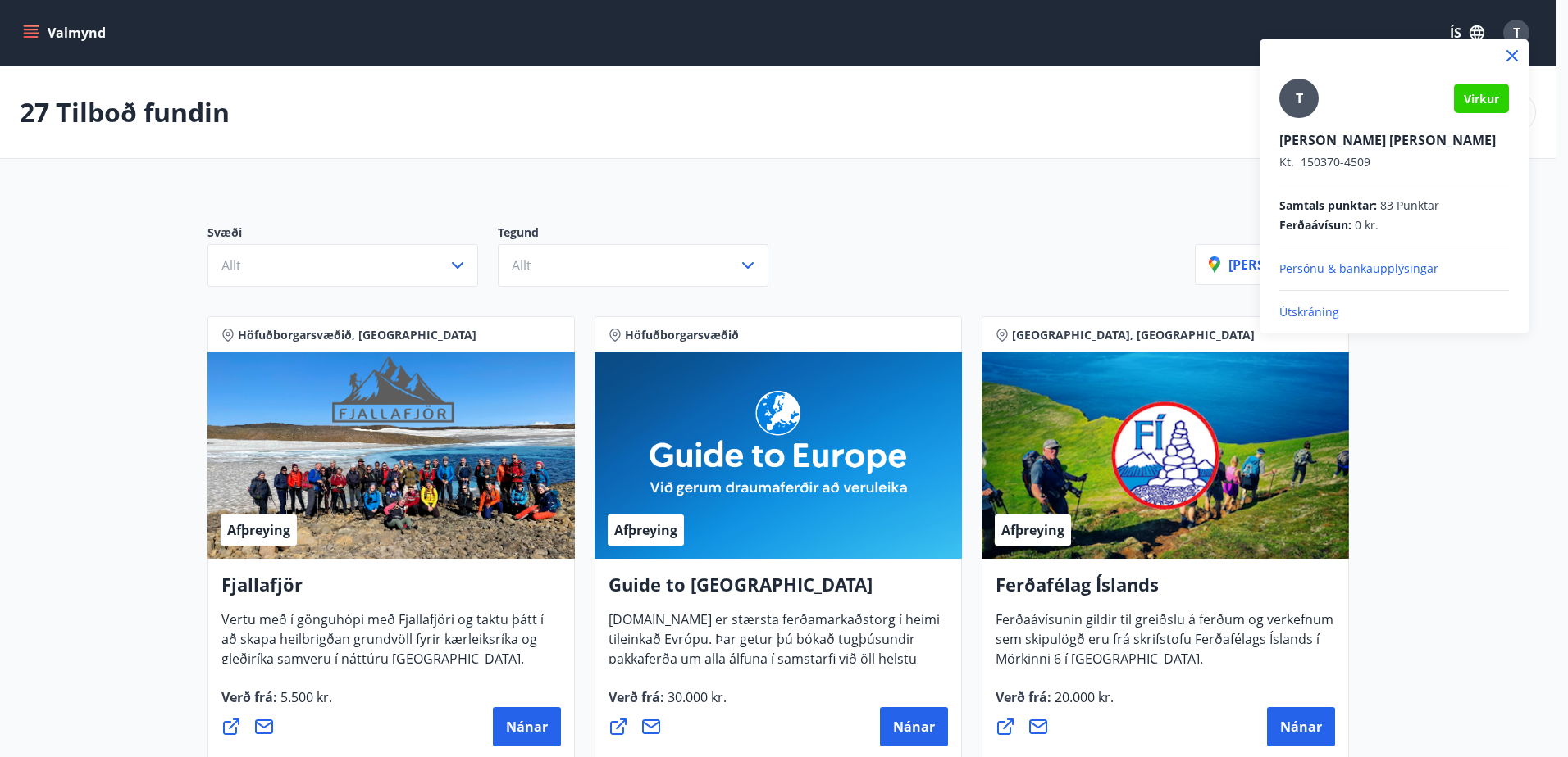
click at [36, 38] on div at bounding box center [784, 378] width 1568 height 757
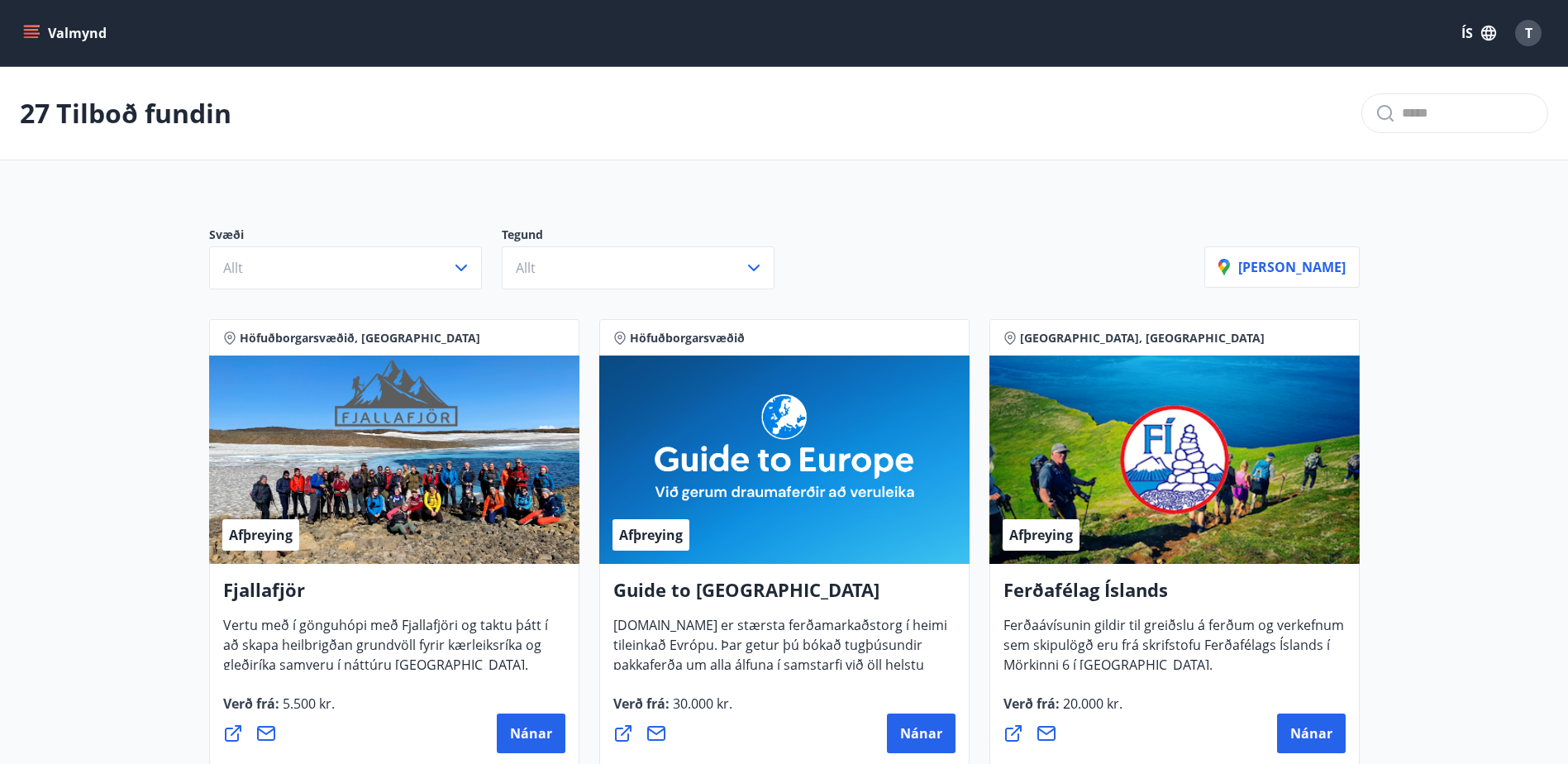
click at [39, 31] on icon "menu" at bounding box center [31, 32] width 17 height 17
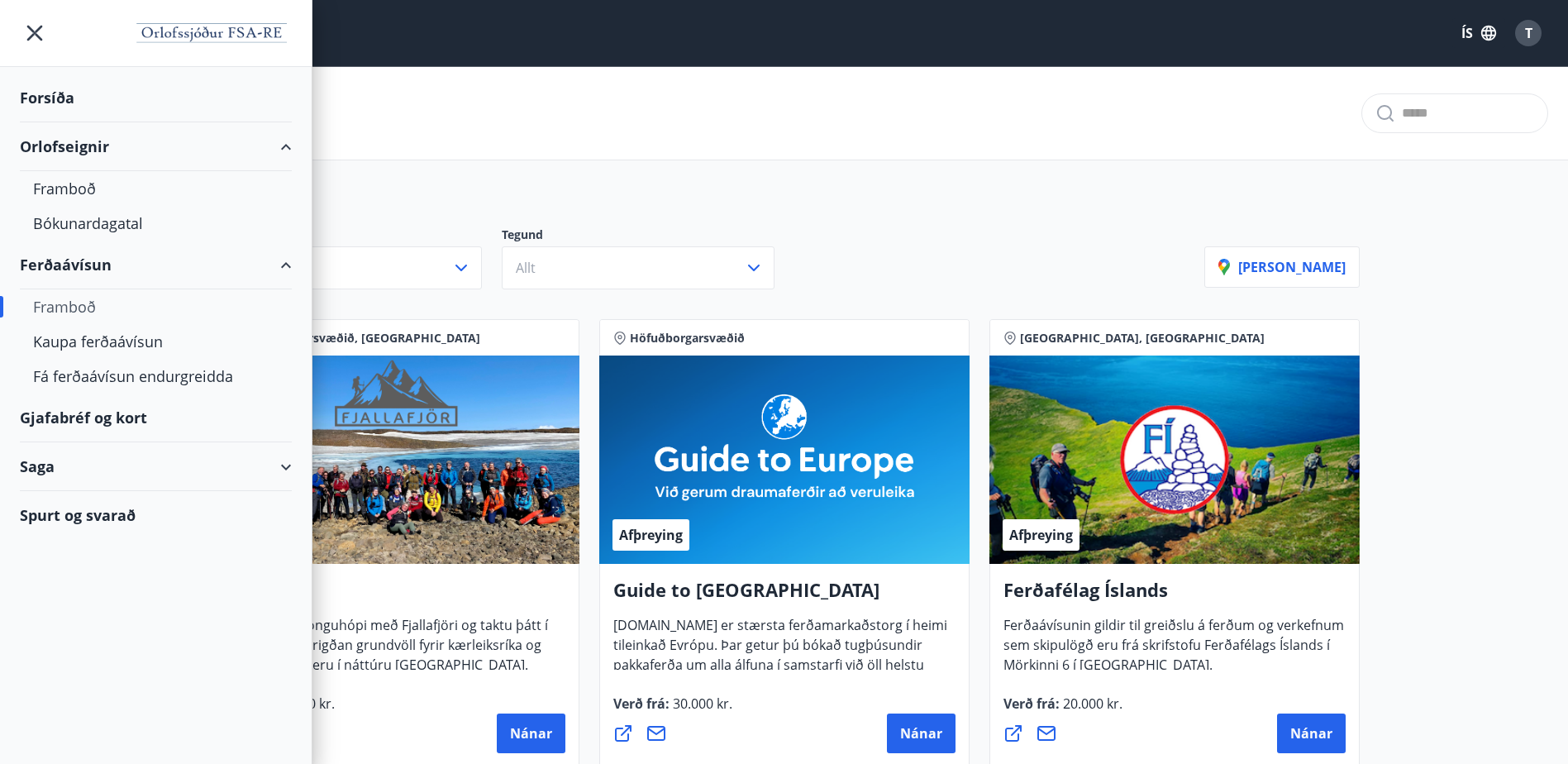
click at [102, 415] on div "Gjafabréf og kort" at bounding box center [156, 418] width 272 height 49
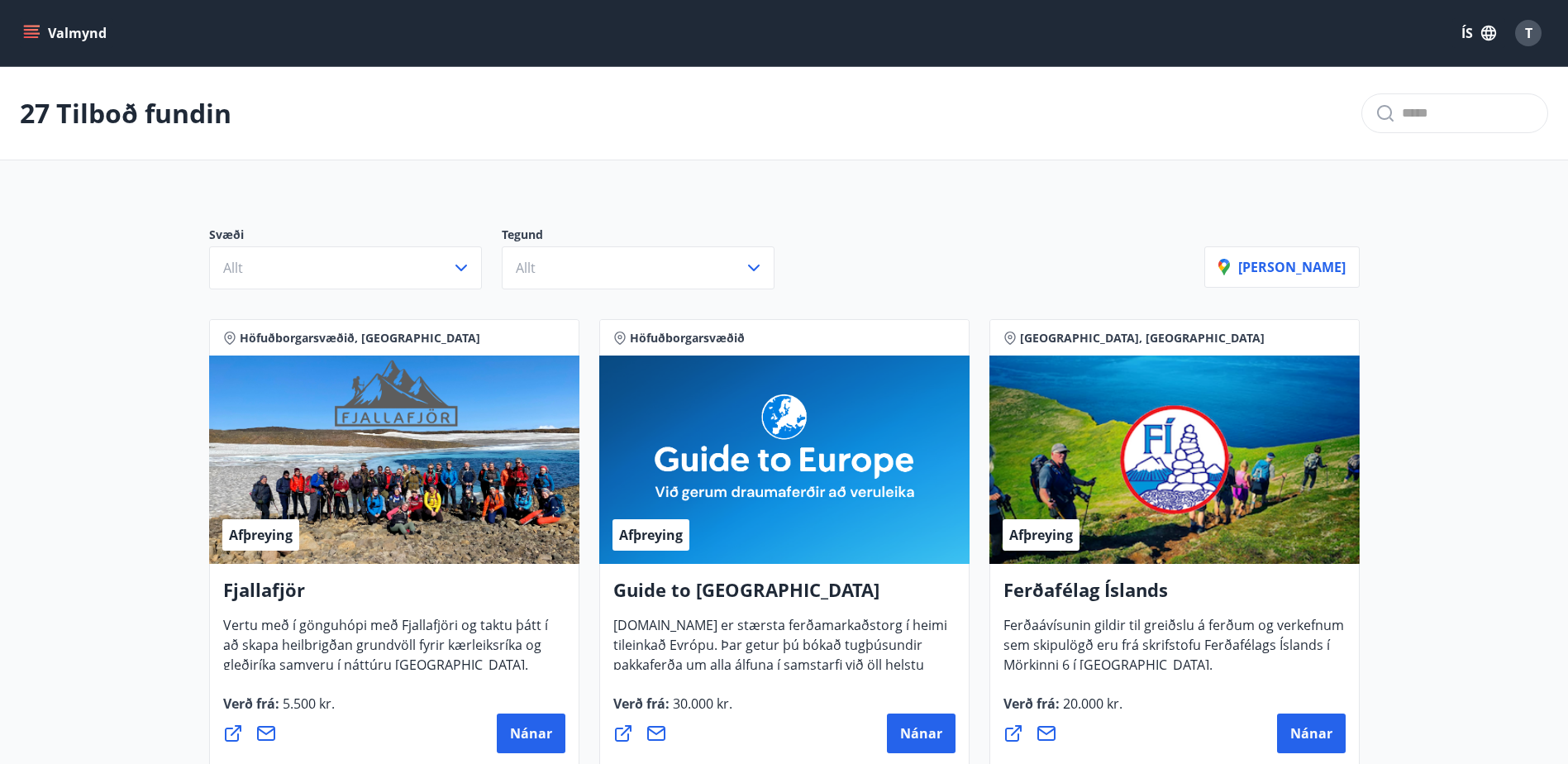
click at [39, 34] on icon "menu" at bounding box center [33, 33] width 18 height 2
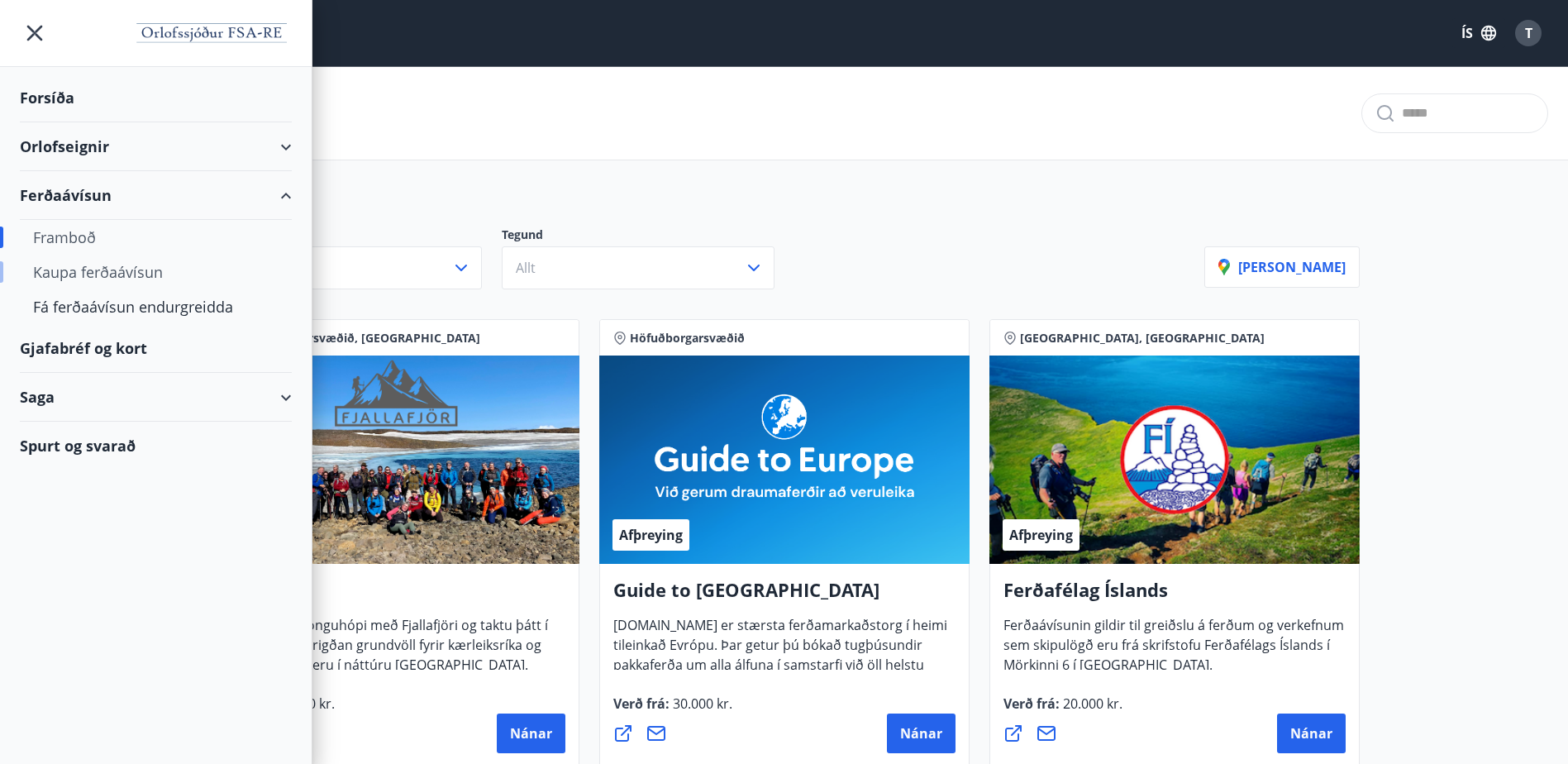
click at [106, 262] on div "Kaupa ferðaávísun" at bounding box center [156, 273] width 245 height 35
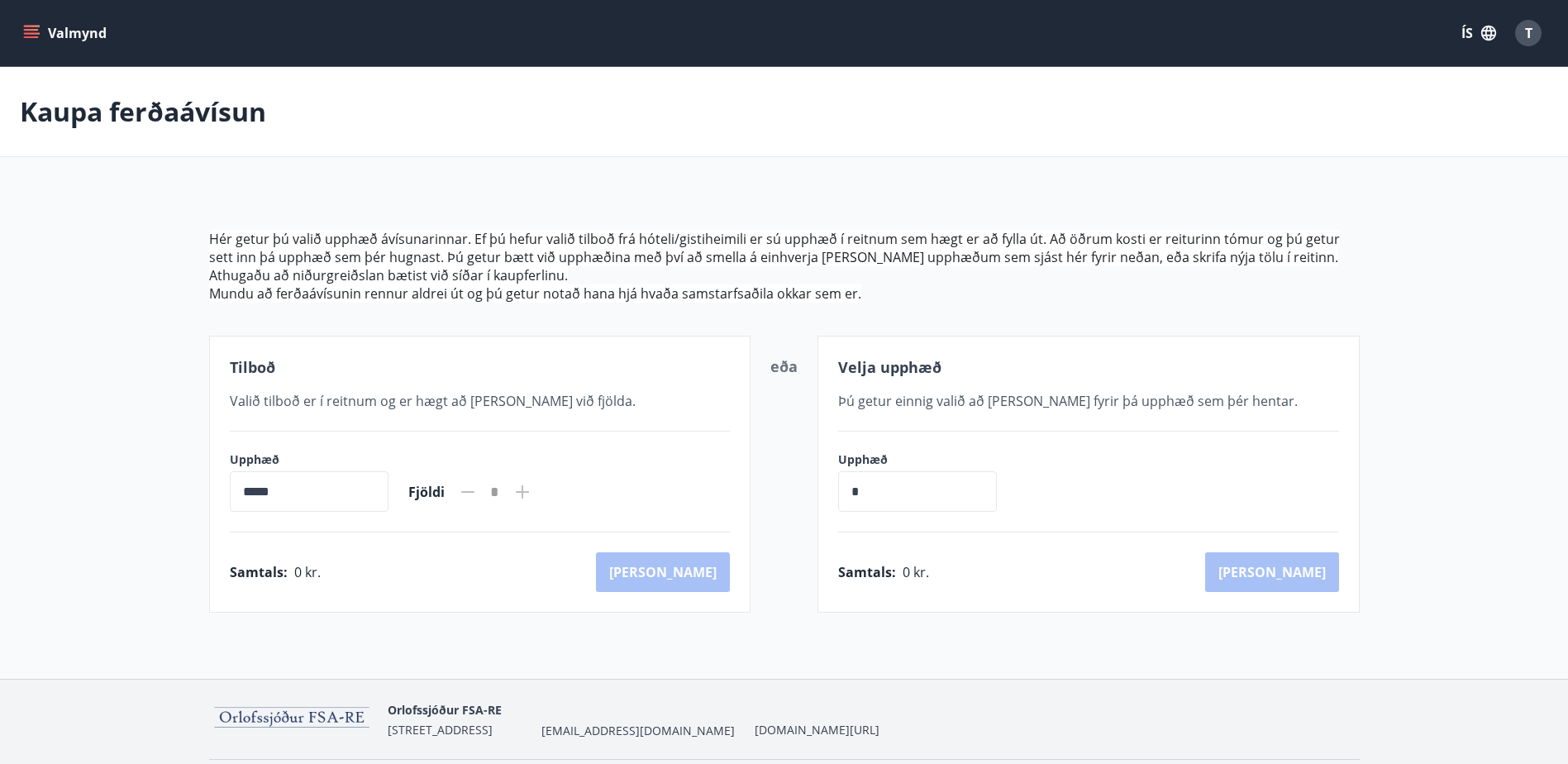
scroll to position [54, 0]
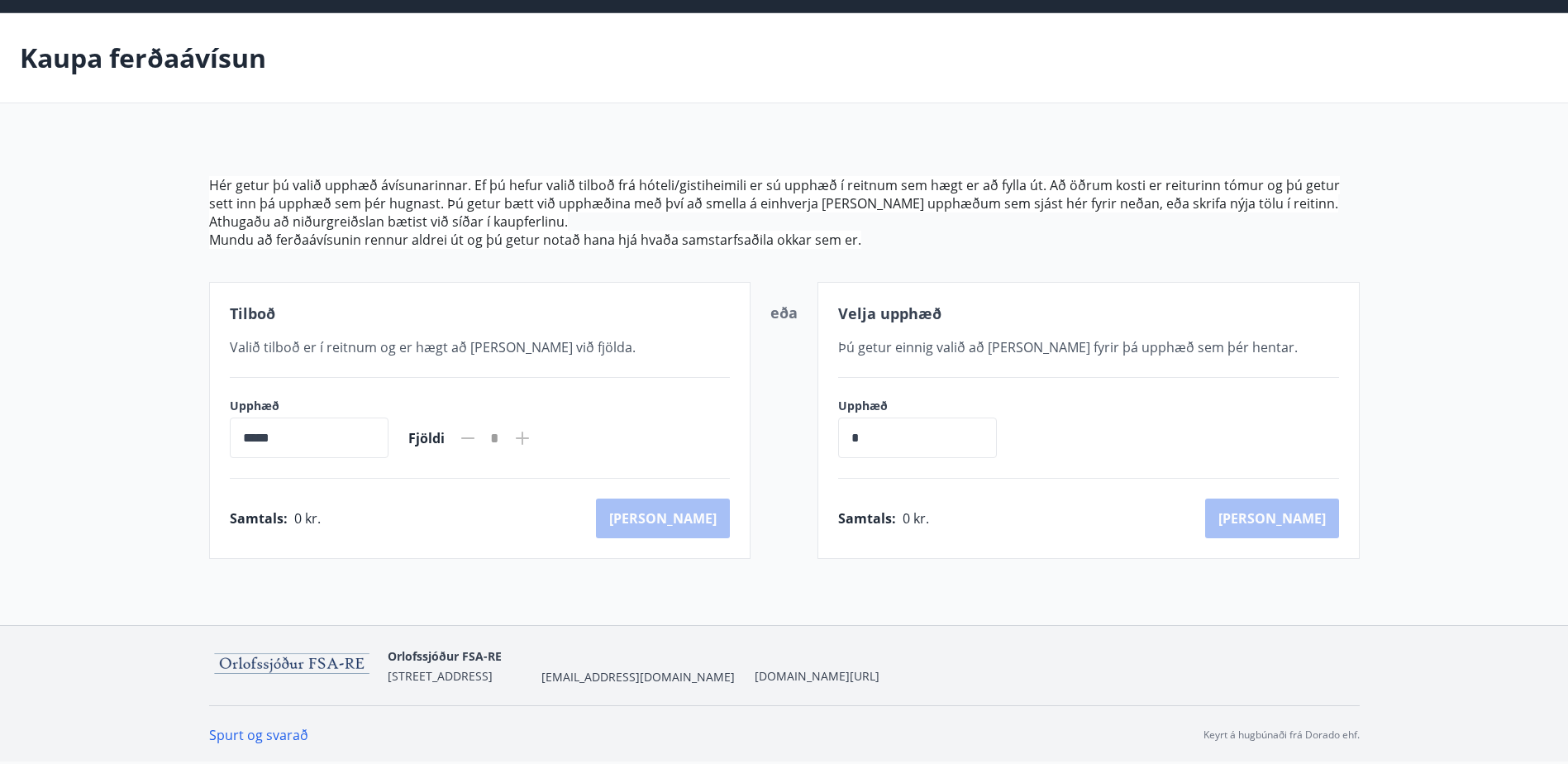
click at [253, 736] on link "Spurt og svarað" at bounding box center [259, 735] width 99 height 18
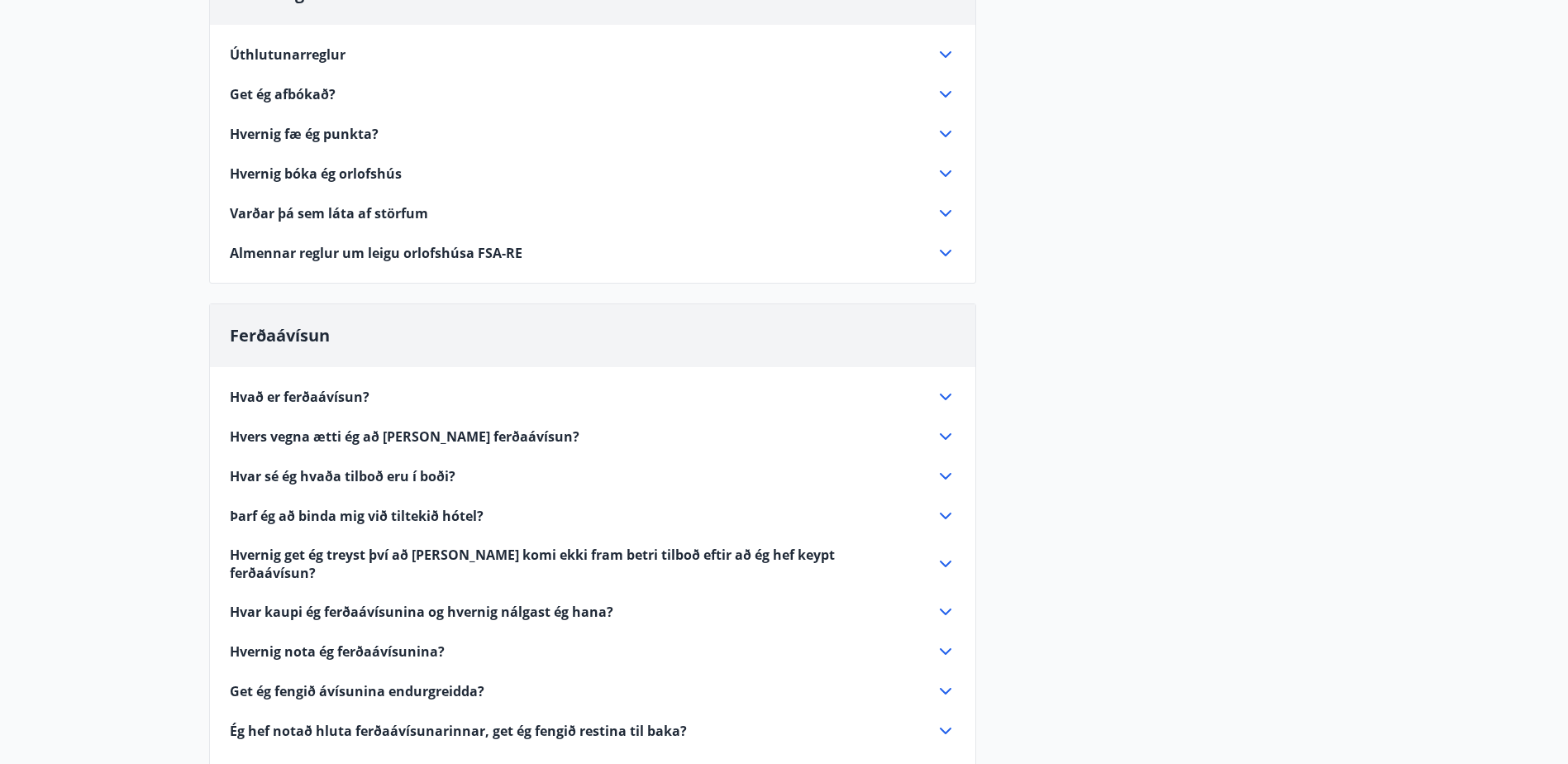
scroll to position [331, 0]
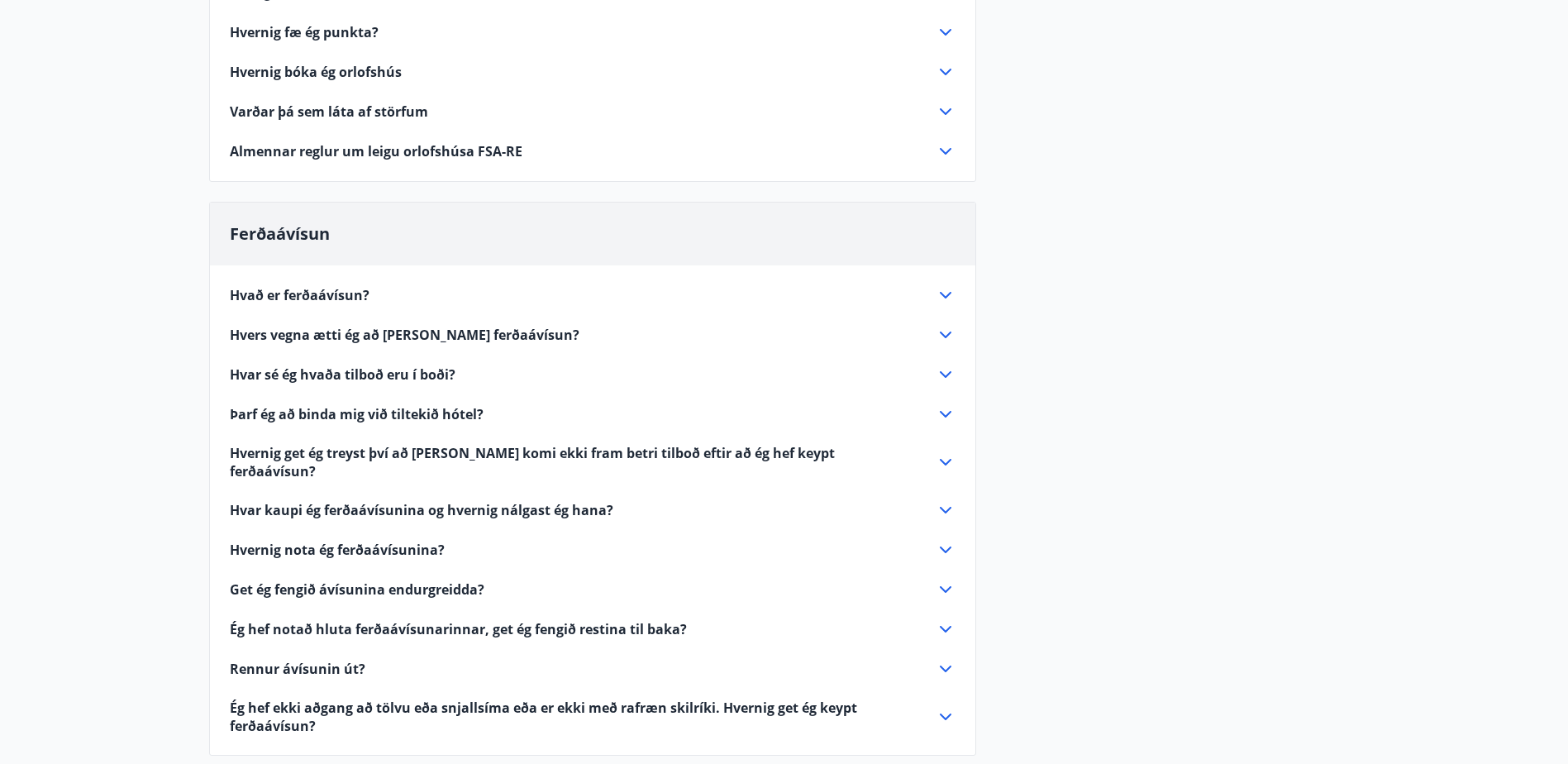
click at [939, 500] on icon at bounding box center [945, 510] width 19 height 19
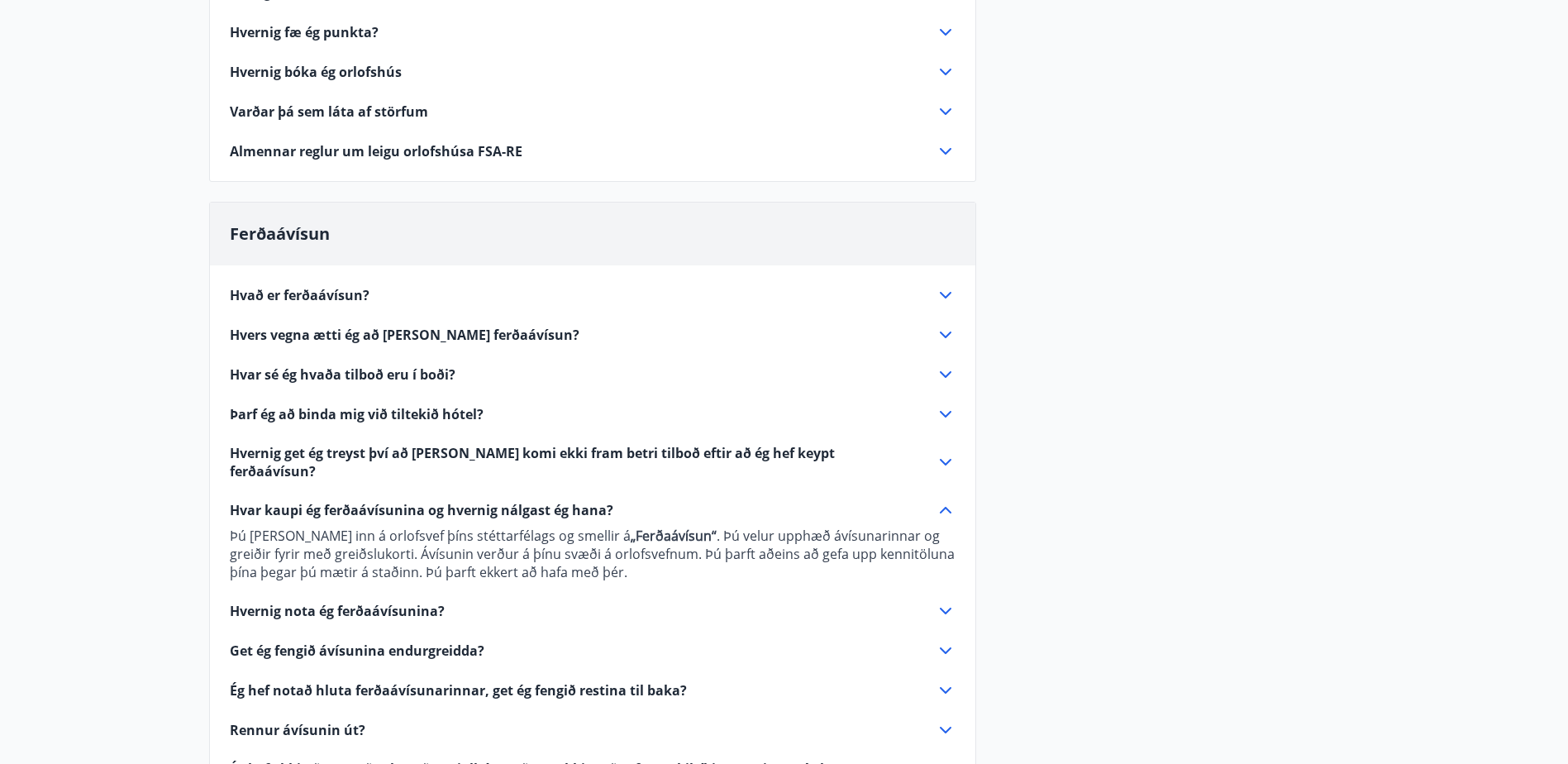
click at [937, 602] on icon at bounding box center [945, 611] width 19 height 19
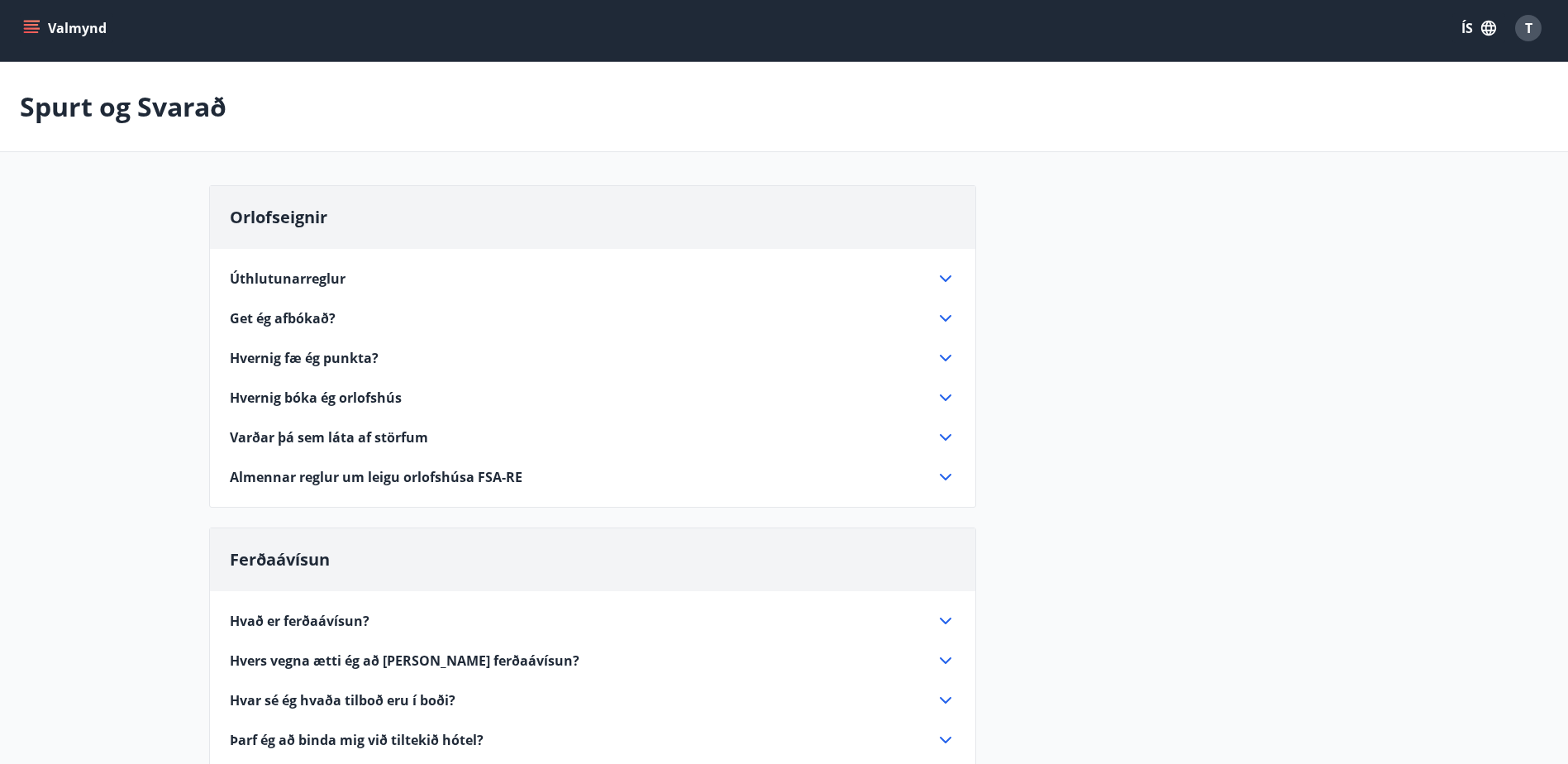
scroll to position [0, 0]
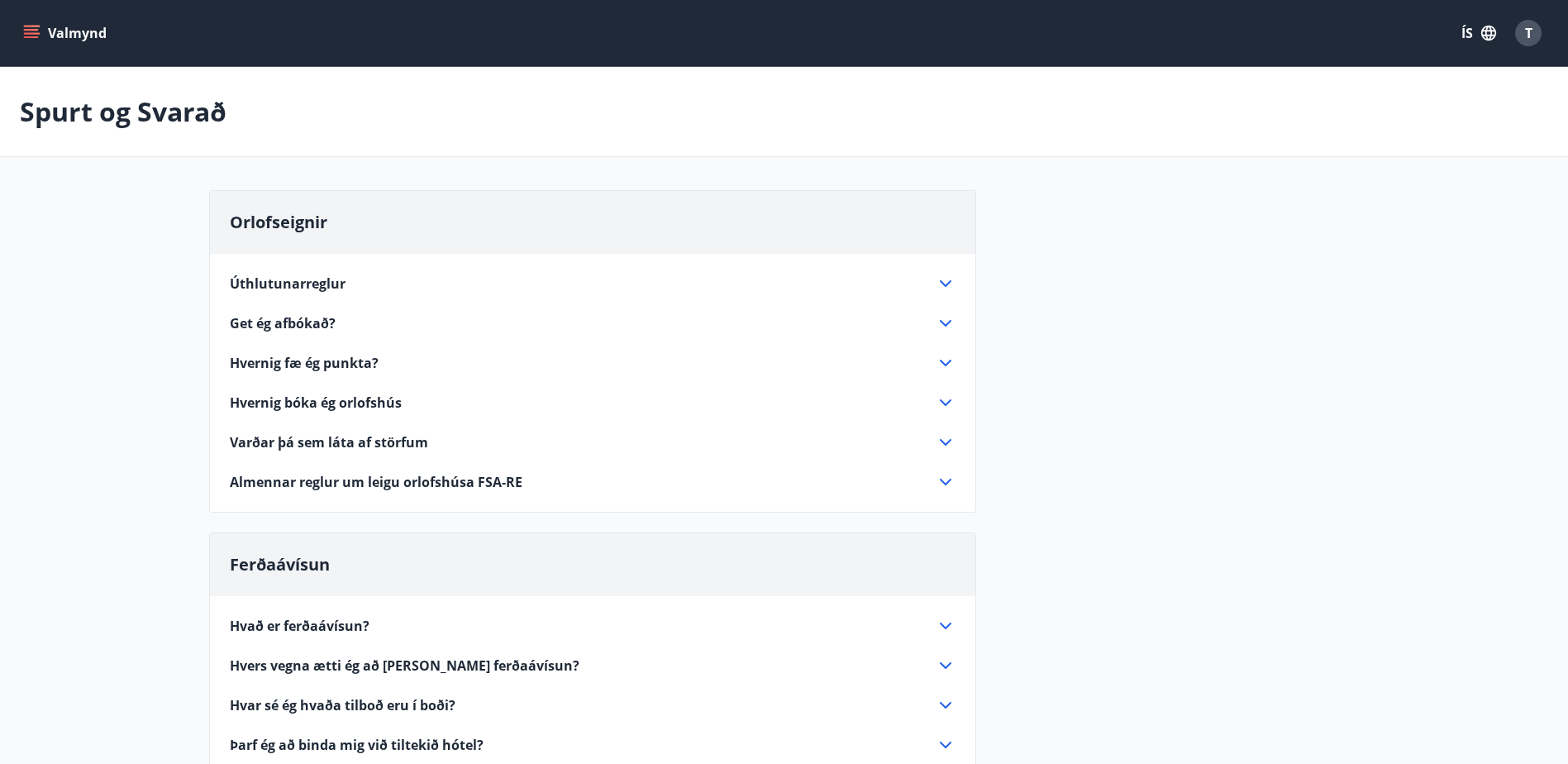
click at [80, 36] on button "Valmynd" at bounding box center [66, 33] width 93 height 30
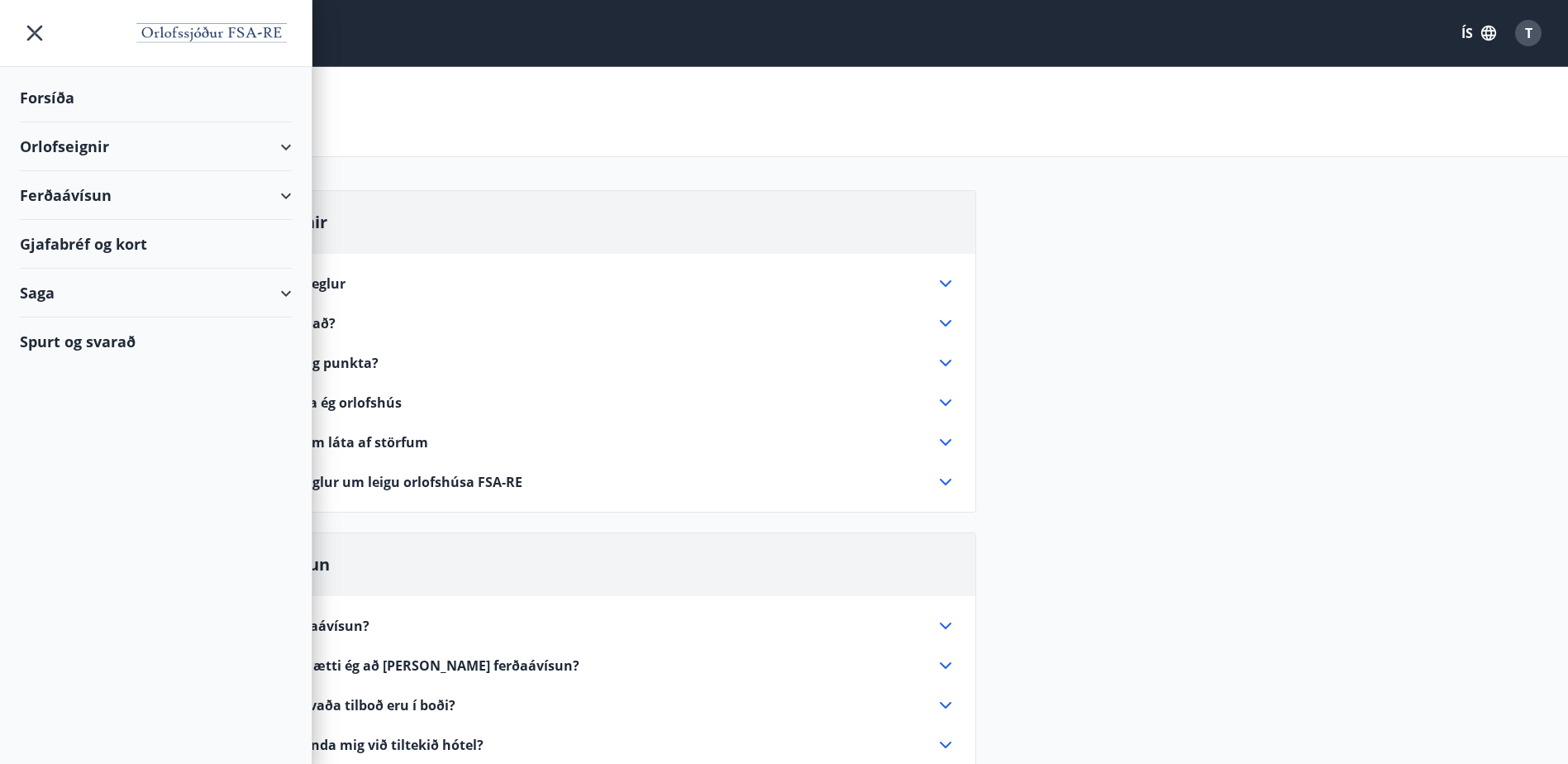
click at [1231, 217] on div "Orlofseignir Úthlutunarreglur 1. Sumarútleiga Húsin eru leigð út frá viku 21 ti…" at bounding box center [784, 660] width 1151 height 941
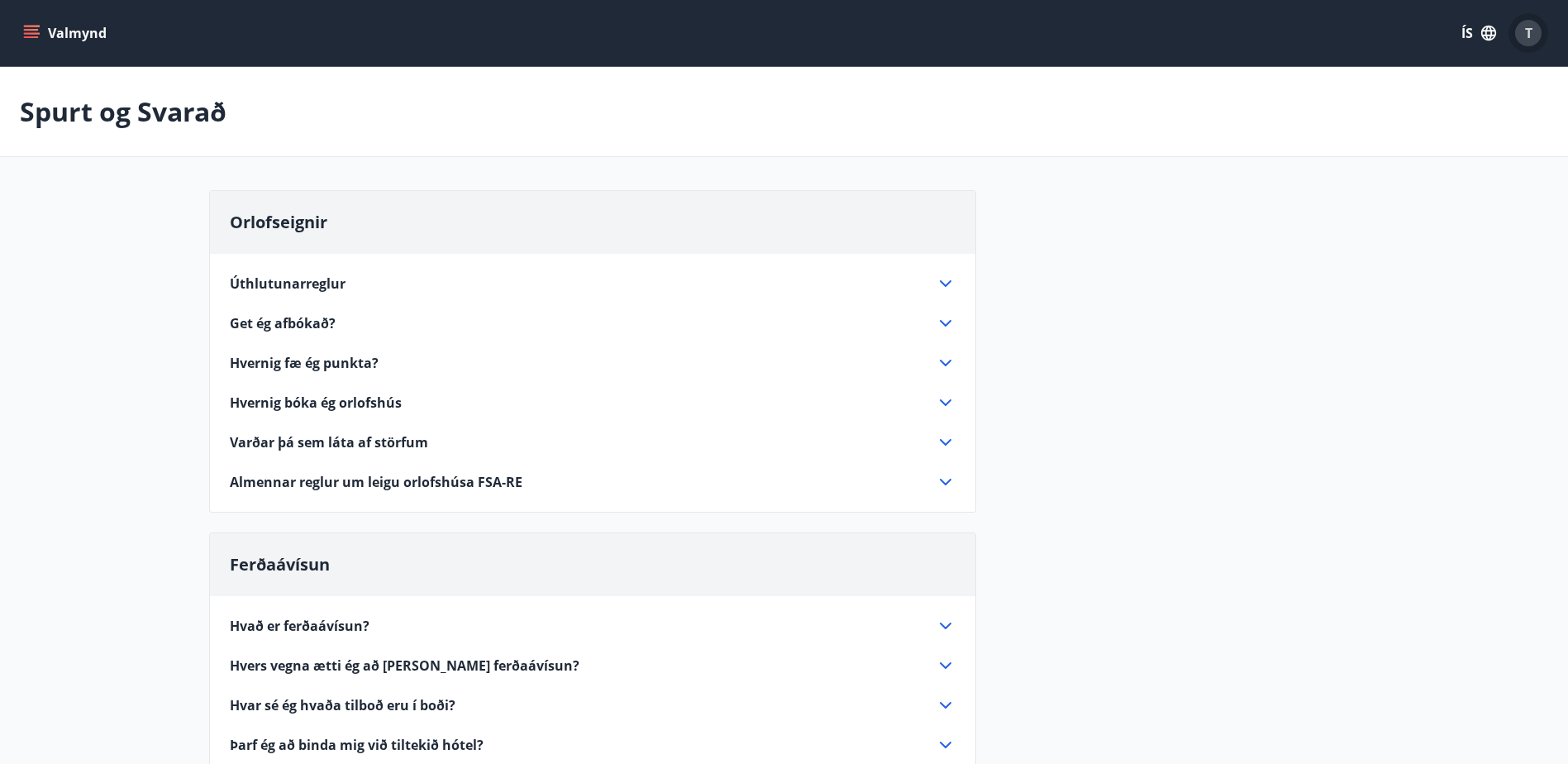
click at [1528, 35] on span "T" at bounding box center [1529, 33] width 8 height 18
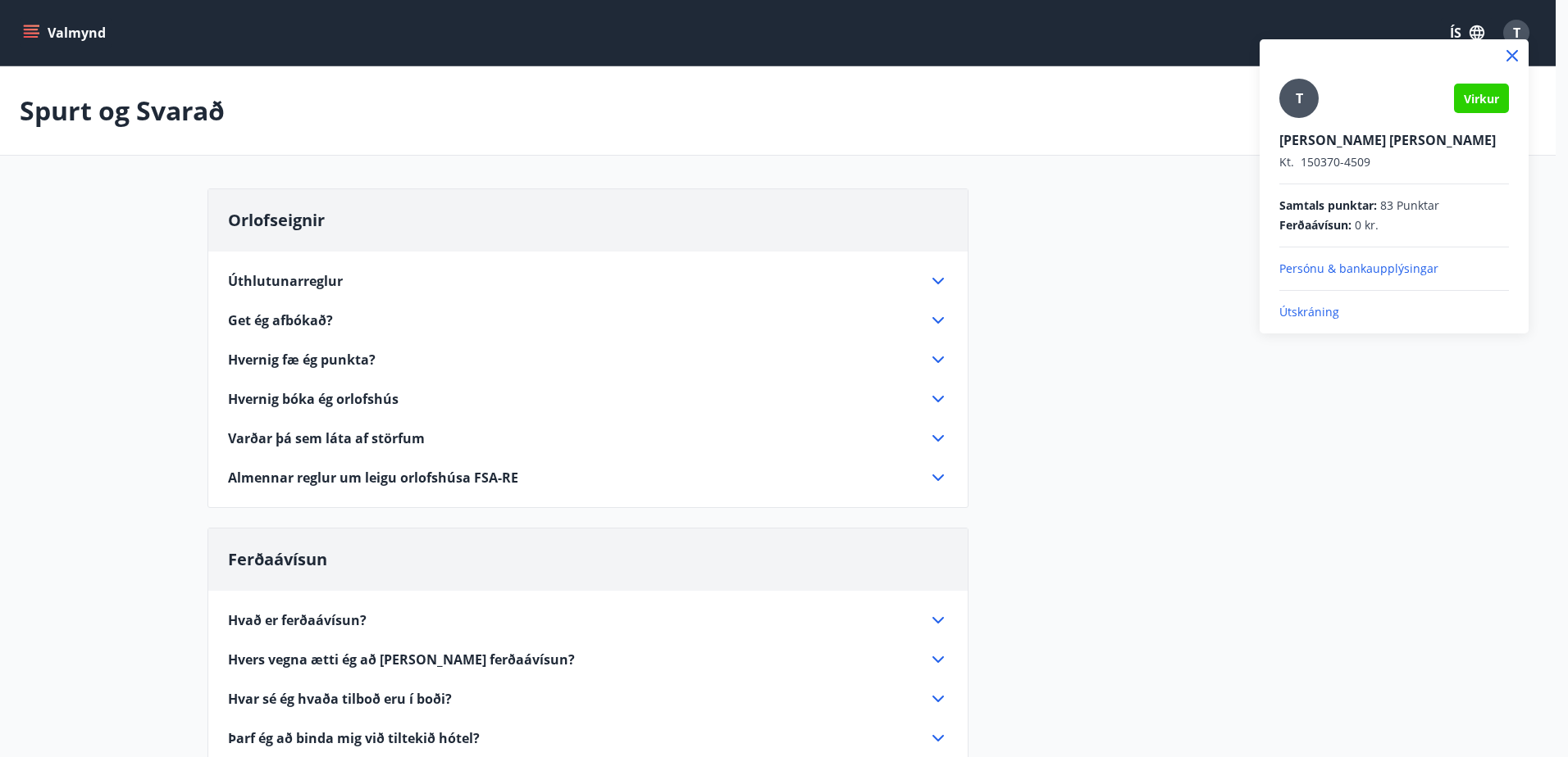
click at [1283, 534] on div at bounding box center [784, 378] width 1568 height 757
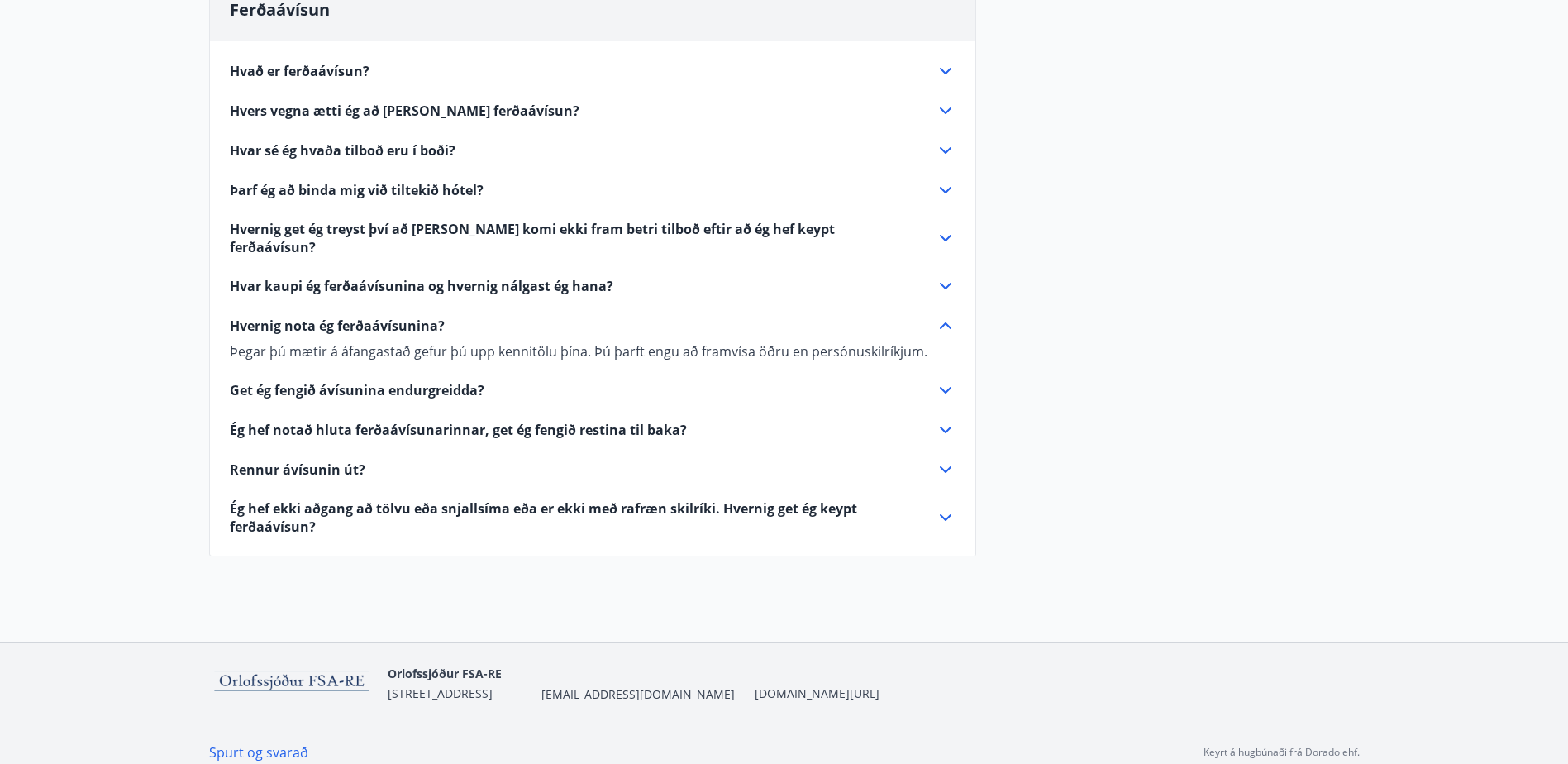
scroll to position [556, 0]
click at [941, 507] on icon at bounding box center [945, 517] width 19 height 19
